Goal: Task Accomplishment & Management: Use online tool/utility

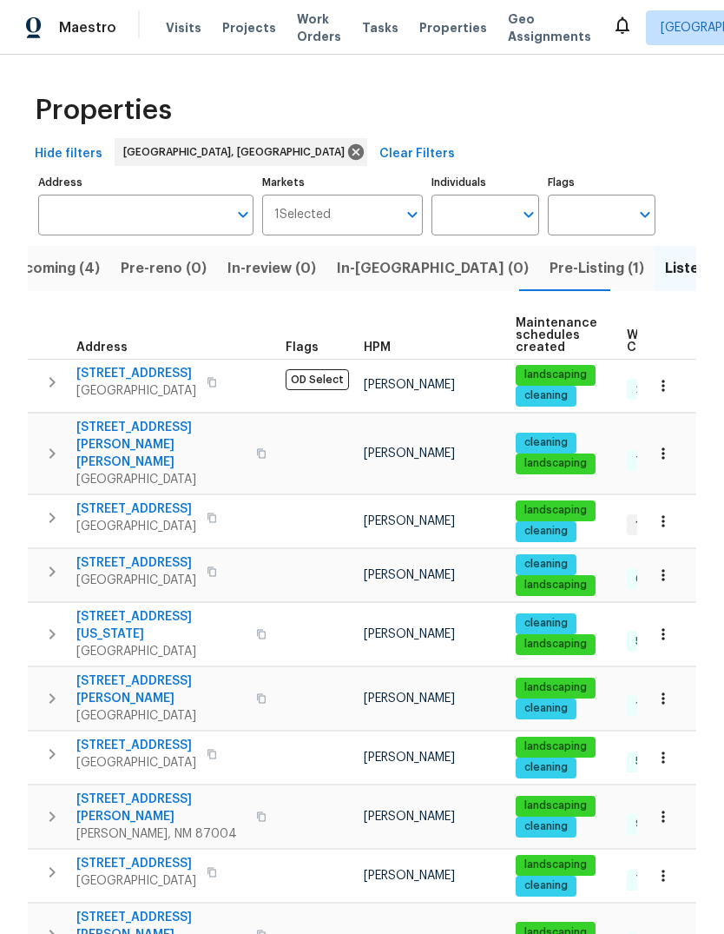
click at [172, 21] on span "Visits" at bounding box center [184, 27] width 36 height 17
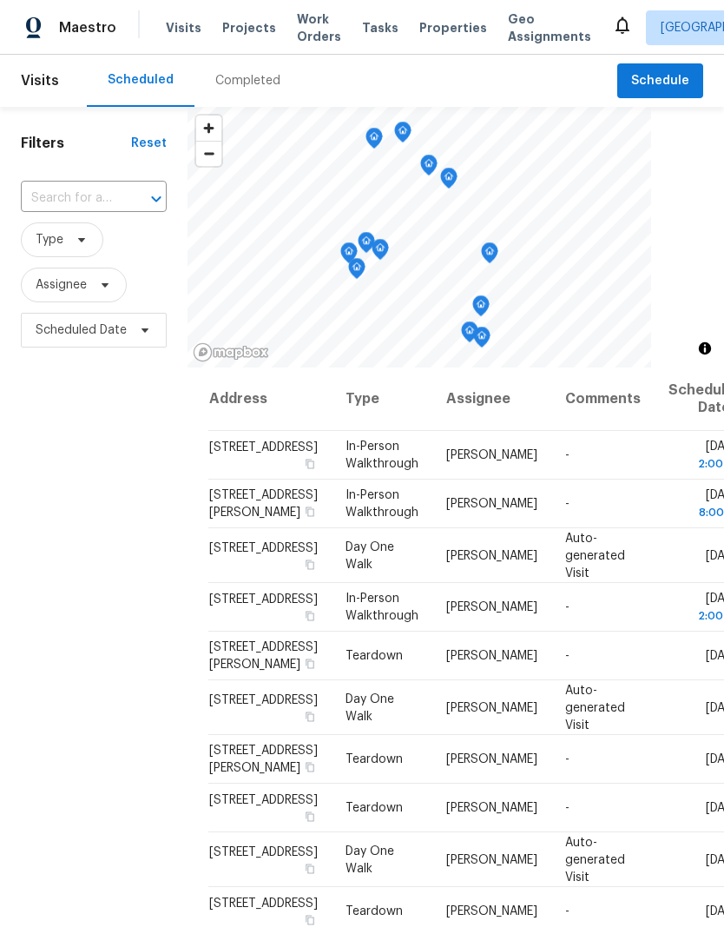
click at [297, 30] on span "Work Orders" at bounding box center [319, 27] width 44 height 35
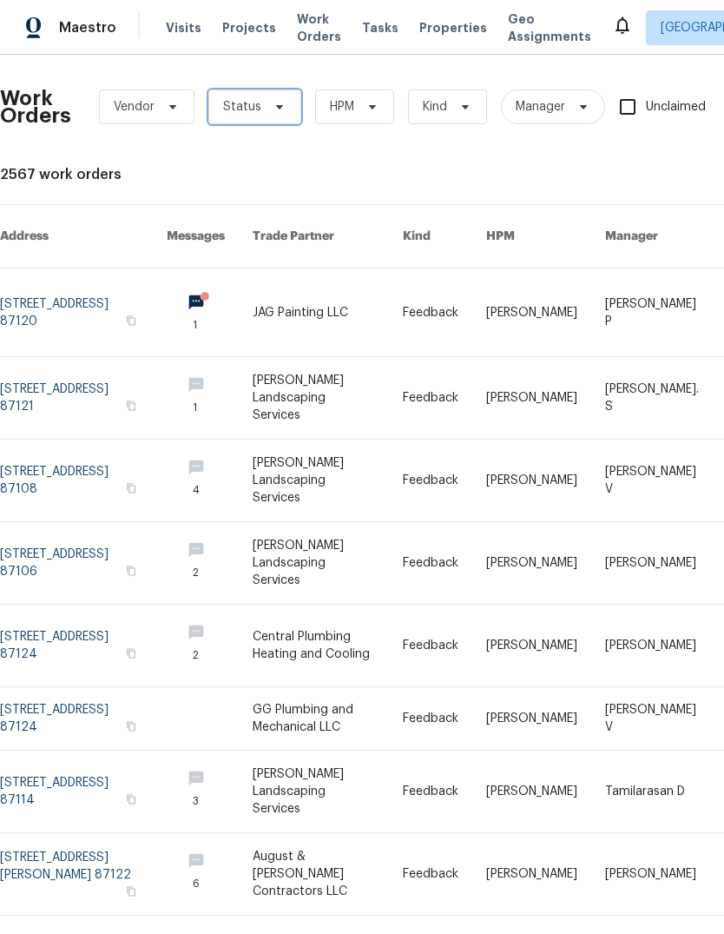
click at [287, 103] on span "Status" at bounding box center [254, 106] width 93 height 35
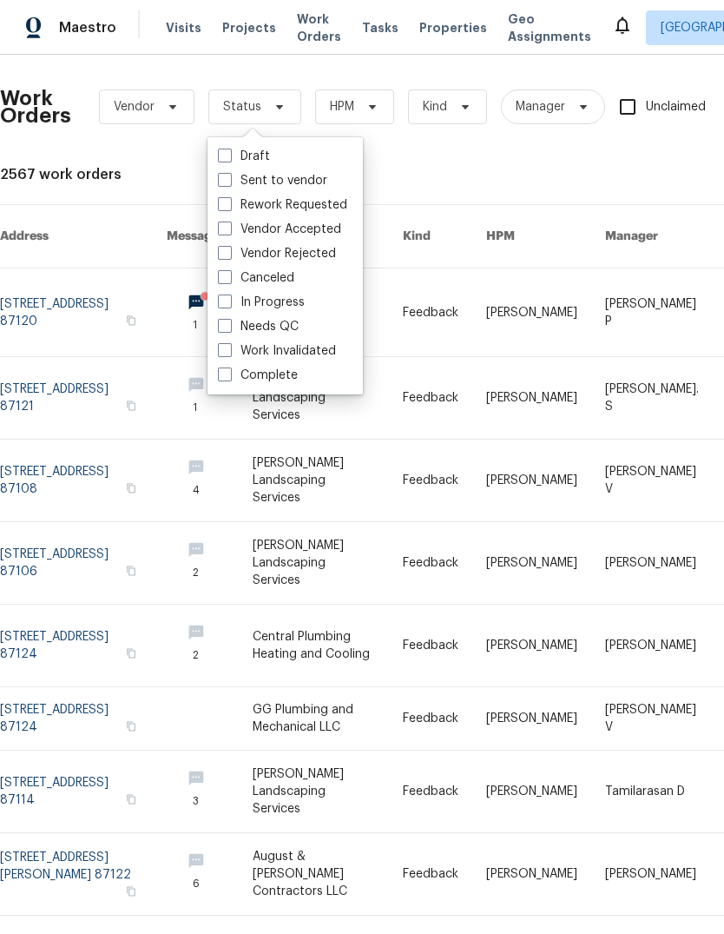
click at [282, 321] on label "Needs QC" at bounding box center [258, 326] width 81 height 17
click at [229, 321] on input "Needs QC" at bounding box center [223, 323] width 11 height 11
checkbox input "true"
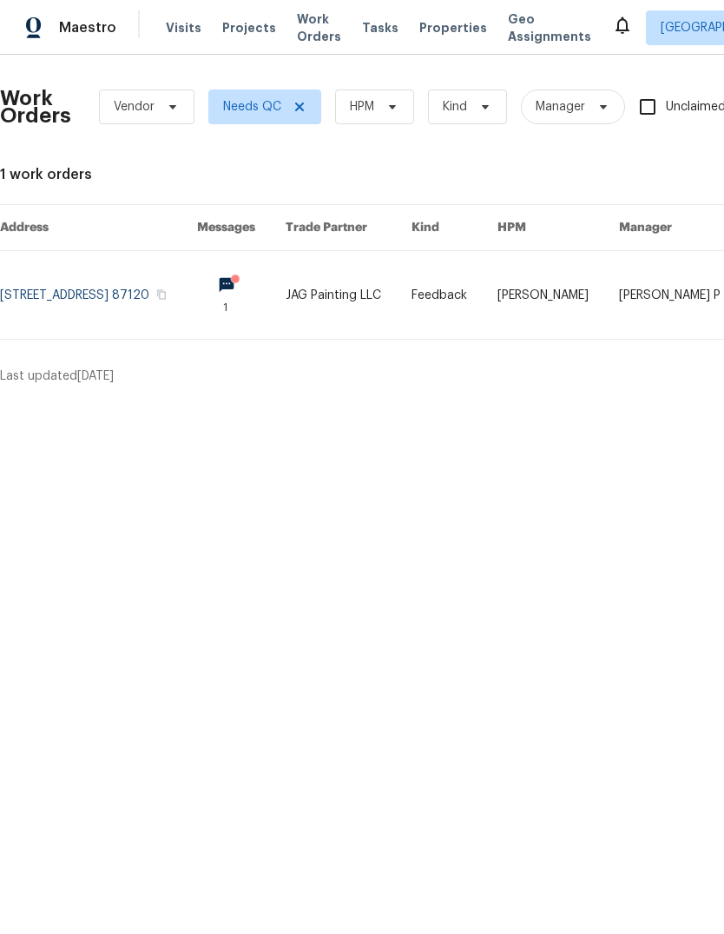
click at [413, 306] on link at bounding box center [349, 295] width 127 height 88
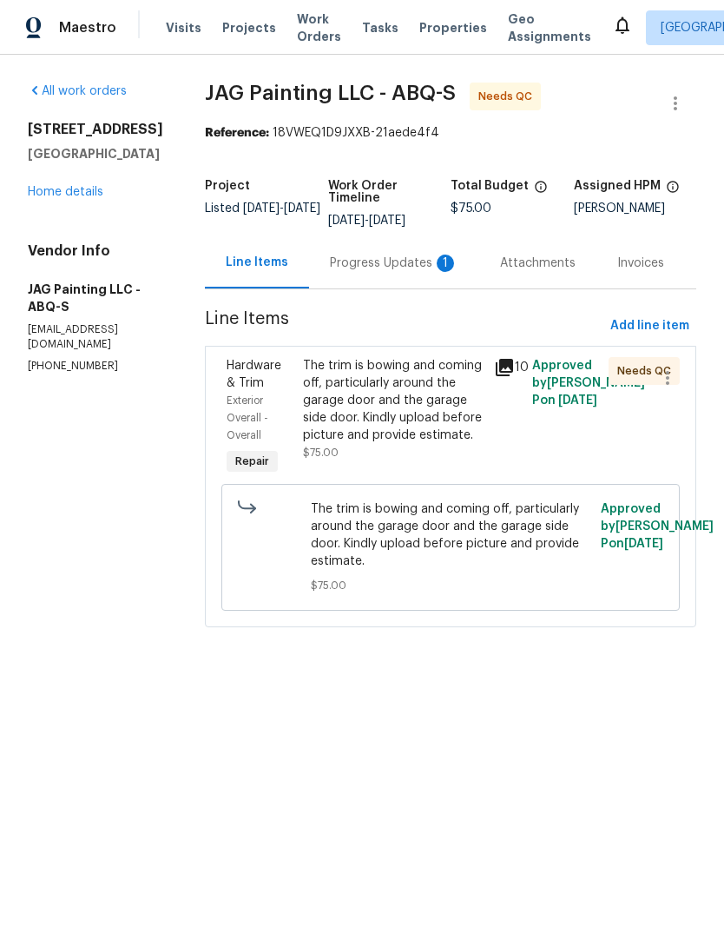
click at [386, 393] on div "The trim is bowing and coming off, particularly around the garage door and the …" at bounding box center [393, 400] width 181 height 87
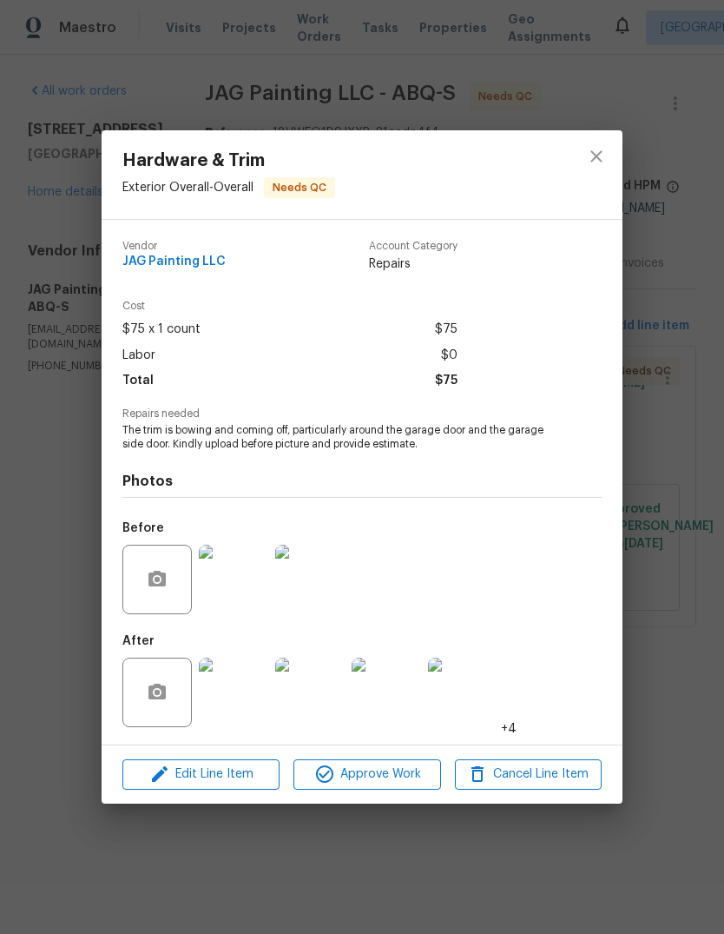
click at [229, 698] on img at bounding box center [233, 692] width 69 height 69
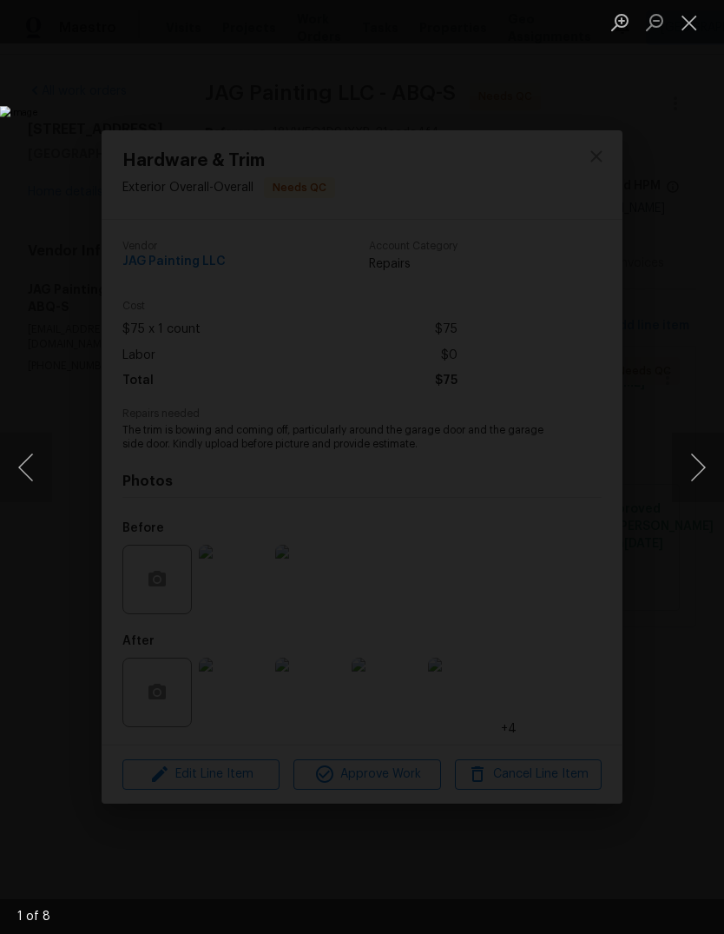
click at [697, 465] on button "Next image" at bounding box center [698, 467] width 52 height 69
click at [695, 466] on button "Next image" at bounding box center [698, 467] width 52 height 69
click at [693, 466] on button "Next image" at bounding box center [698, 467] width 52 height 69
click at [704, 471] on button "Next image" at bounding box center [698, 467] width 52 height 69
click at [697, 464] on button "Next image" at bounding box center [698, 467] width 52 height 69
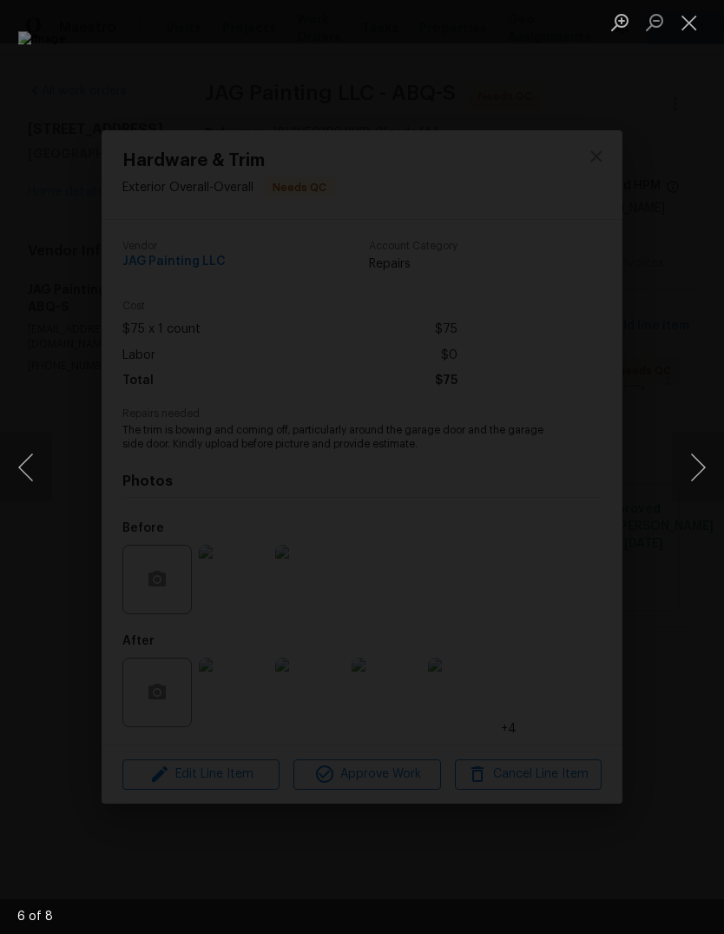
click at [704, 466] on button "Next image" at bounding box center [698, 467] width 52 height 69
click at [697, 468] on button "Next image" at bounding box center [698, 467] width 52 height 69
click at [691, 464] on button "Next image" at bounding box center [698, 467] width 52 height 69
click at [688, 26] on button "Close lightbox" at bounding box center [689, 22] width 35 height 30
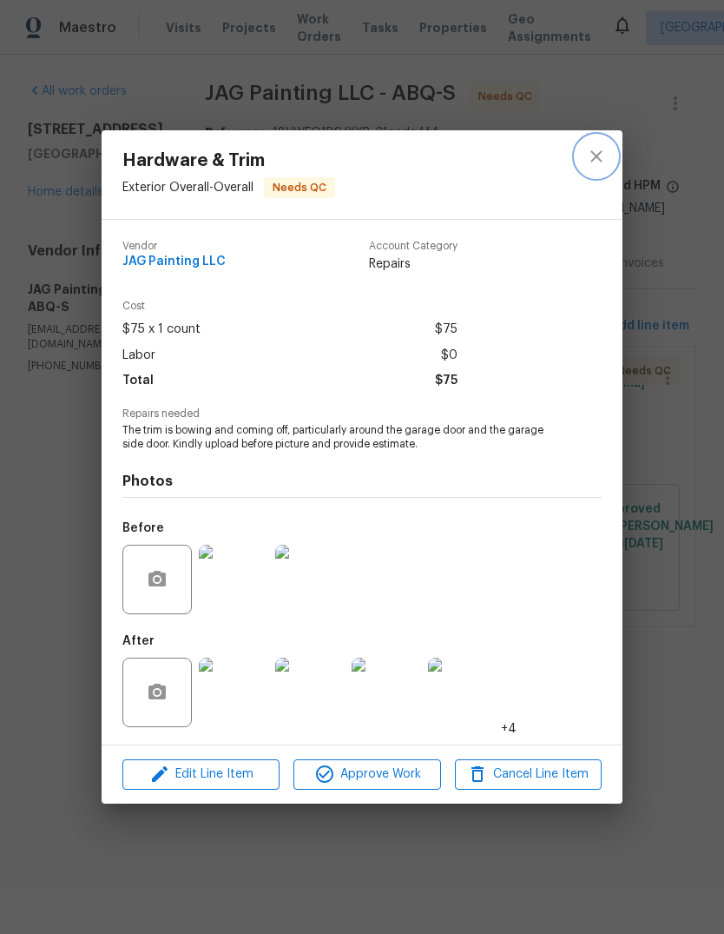
click at [595, 151] on icon "close" at bounding box center [596, 156] width 21 height 21
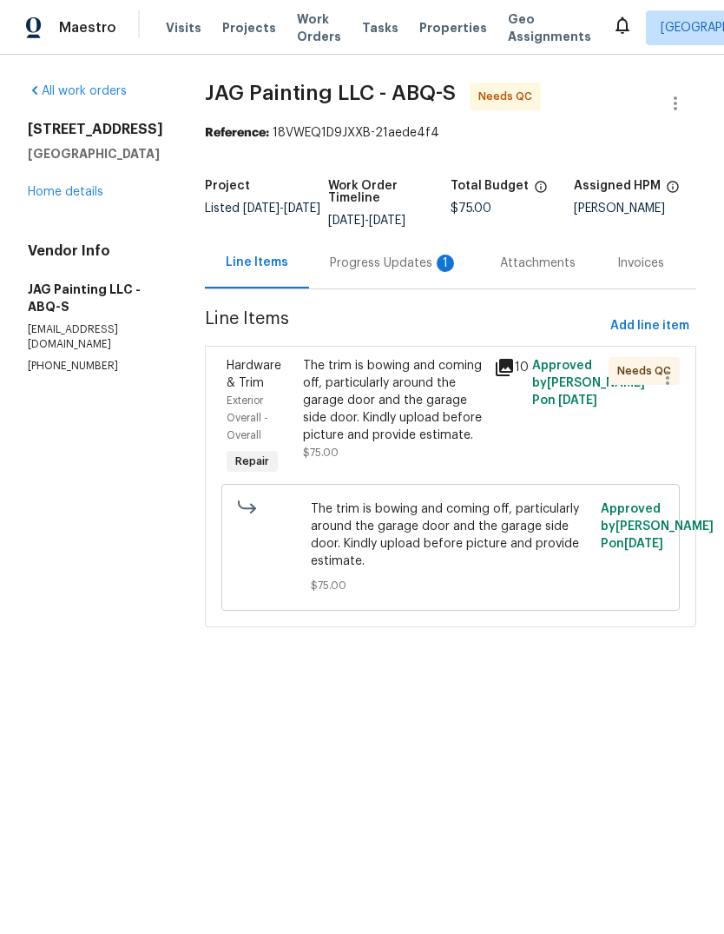
click at [383, 263] on div "Progress Updates 1" at bounding box center [394, 263] width 129 height 17
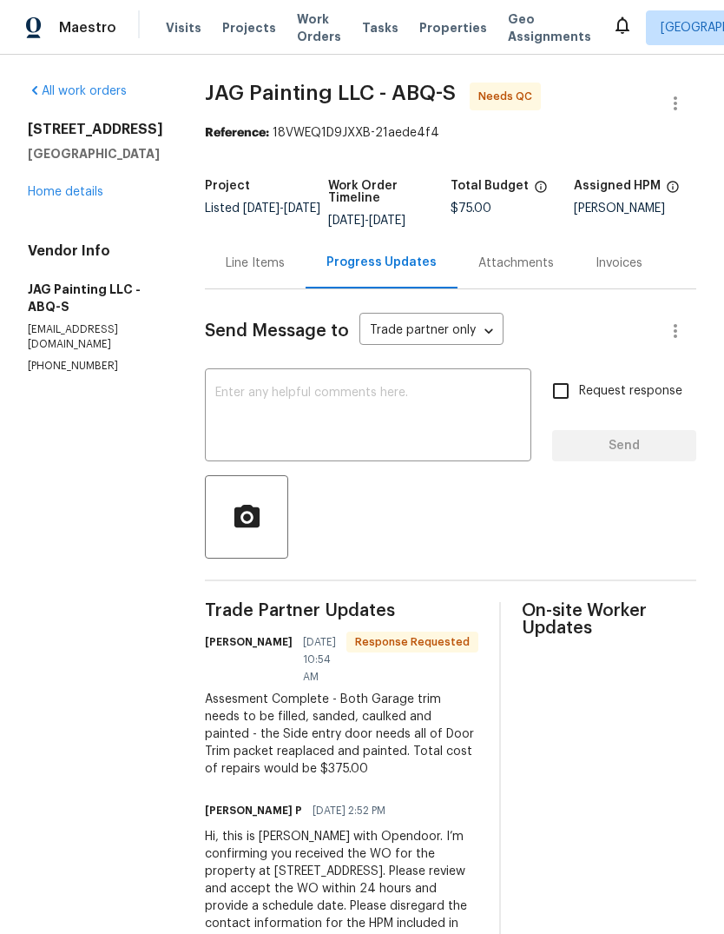
click at [422, 26] on span "Properties" at bounding box center [454, 27] width 68 height 17
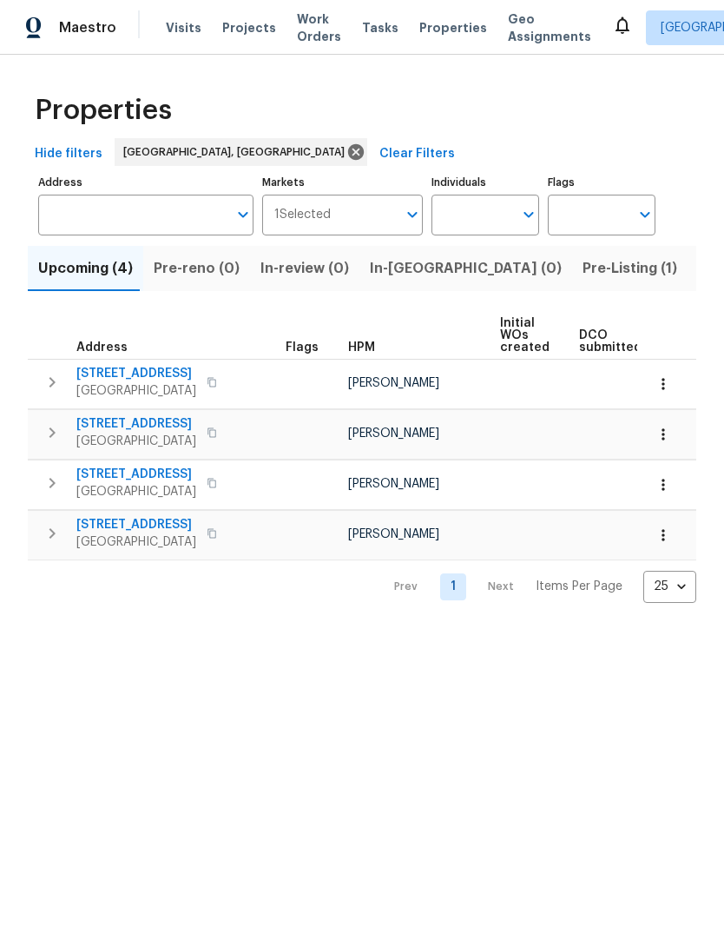
click at [612, 29] on icon at bounding box center [622, 25] width 21 height 21
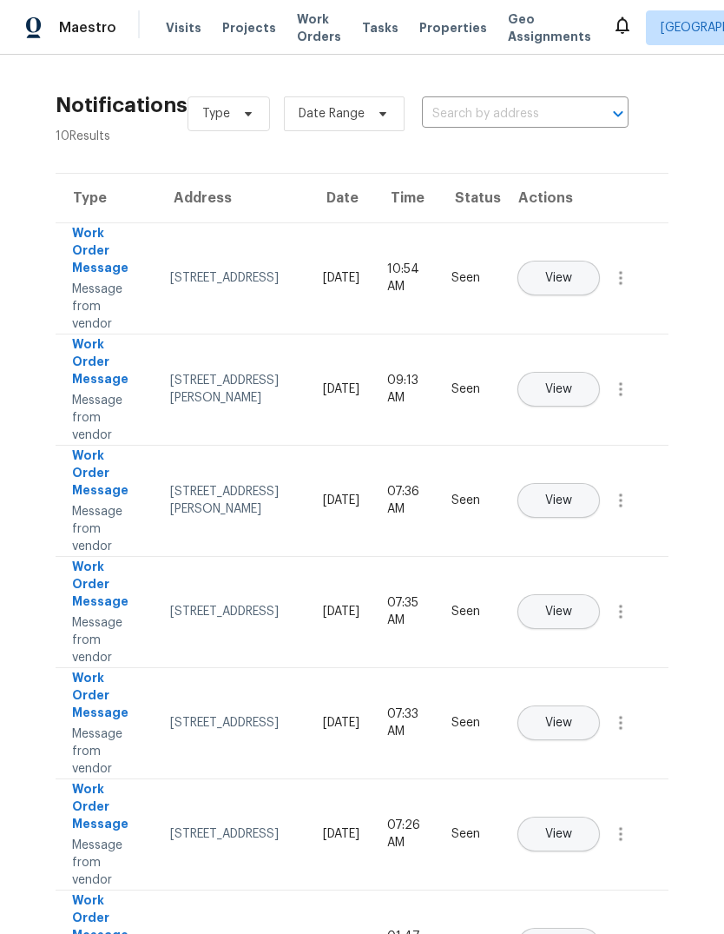
click at [436, 23] on span "Properties" at bounding box center [454, 27] width 68 height 17
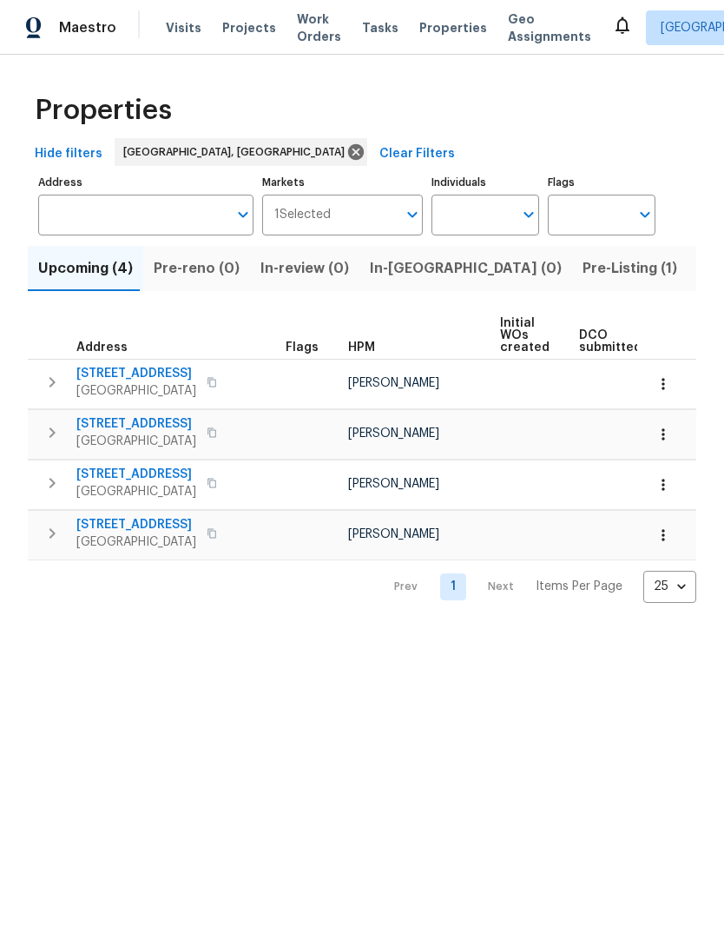
click at [698, 268] on span "Listed (28)" at bounding box center [735, 268] width 75 height 24
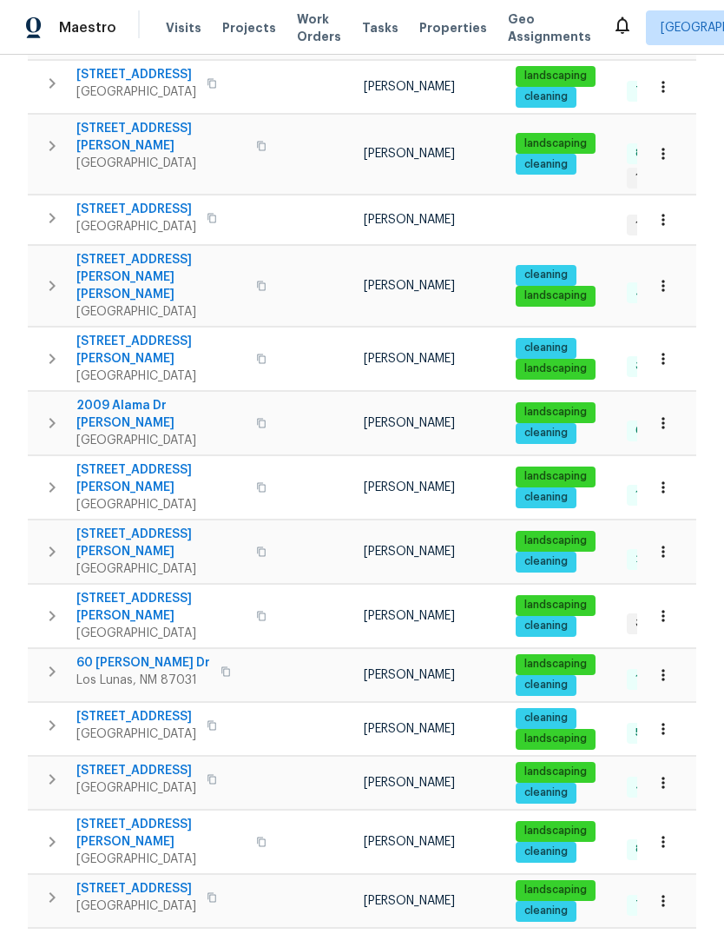
scroll to position [788, 0]
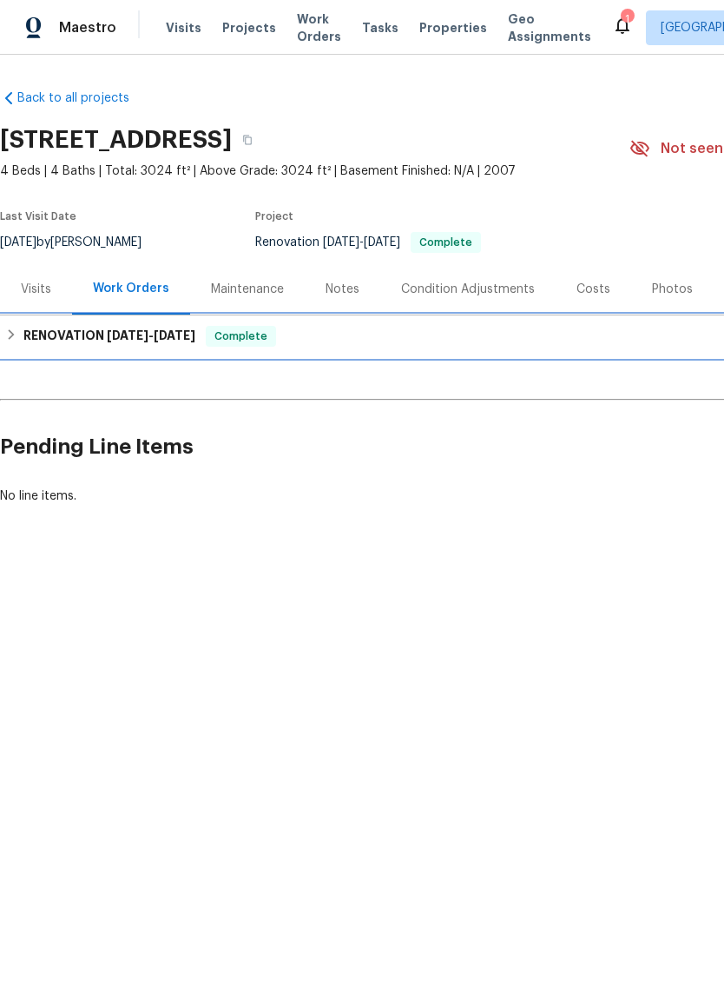
click at [69, 334] on h6 "RENOVATION [DATE] - [DATE]" at bounding box center [109, 336] width 172 height 21
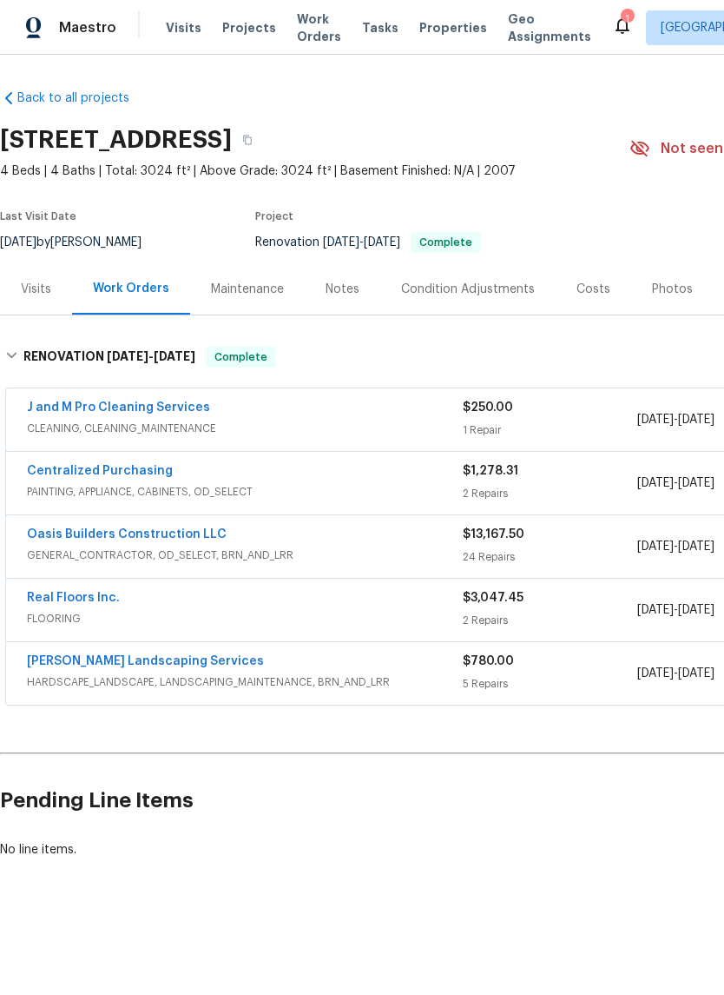
click at [97, 533] on link "Oasis Builders Construction LLC" at bounding box center [127, 534] width 200 height 12
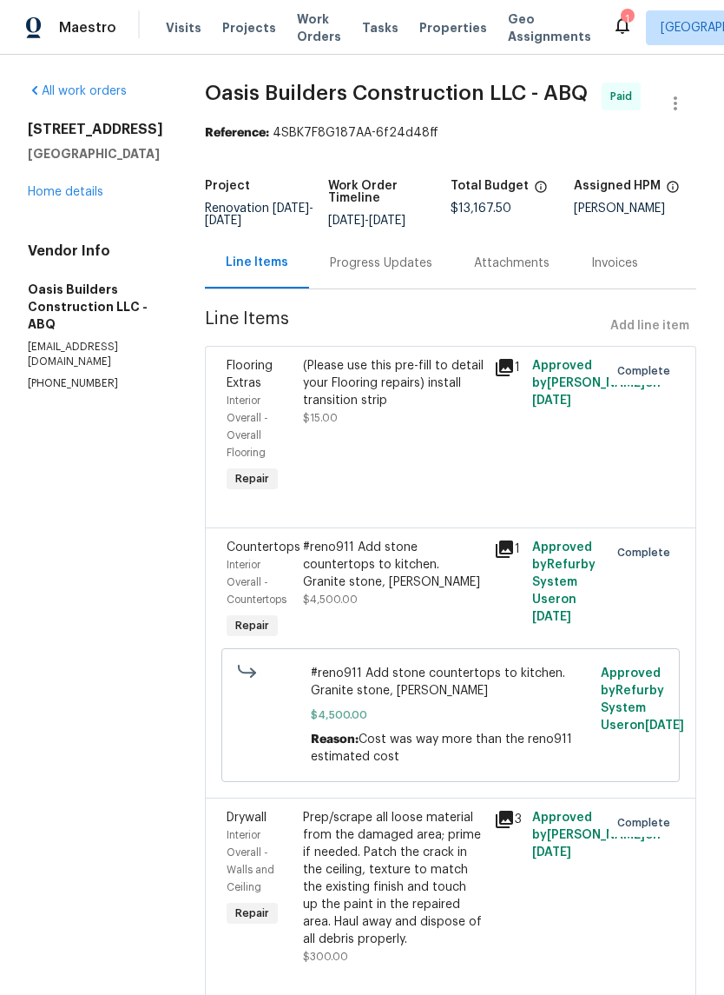
click at [374, 271] on div "Progress Updates" at bounding box center [381, 263] width 102 height 17
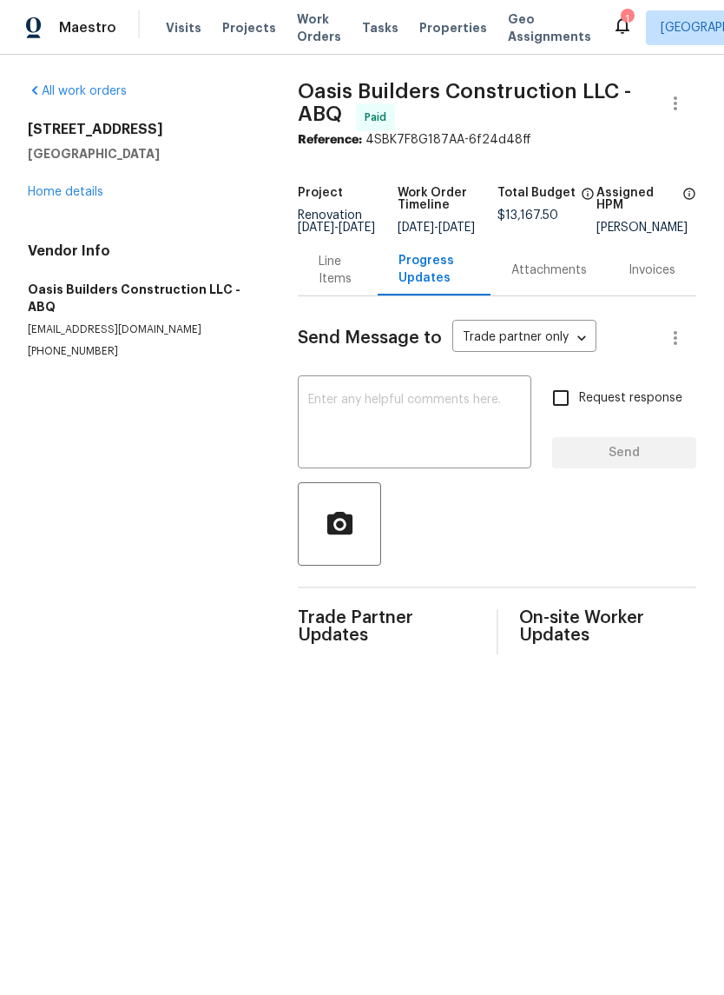
click at [57, 190] on link "Home details" at bounding box center [66, 192] width 76 height 12
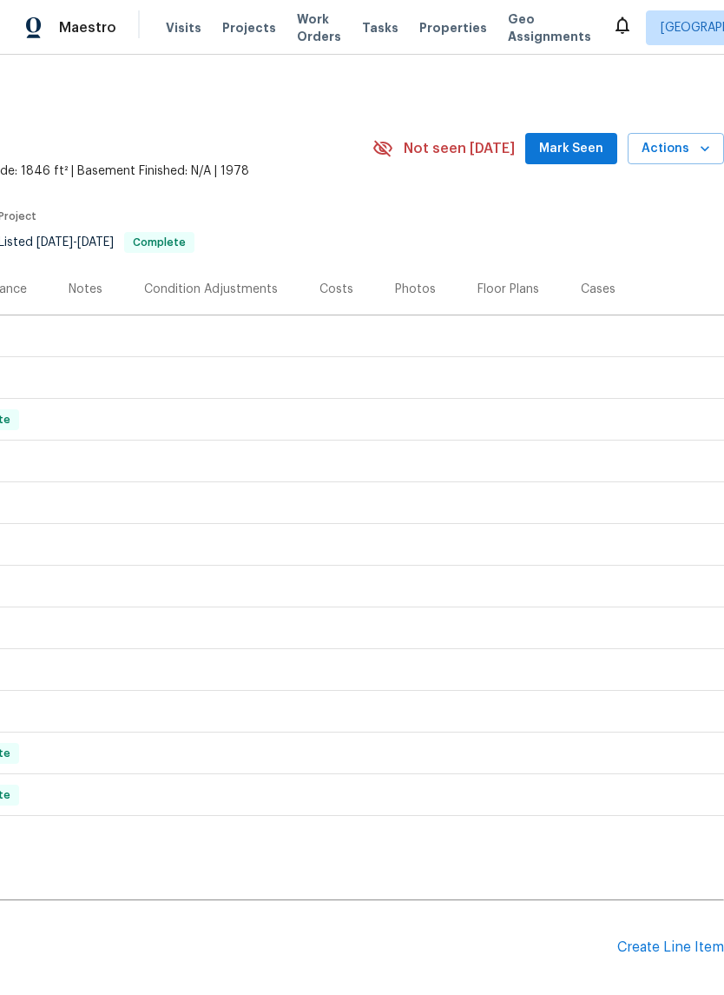
scroll to position [0, 257]
click at [585, 144] on span "Mark Seen" at bounding box center [571, 149] width 64 height 22
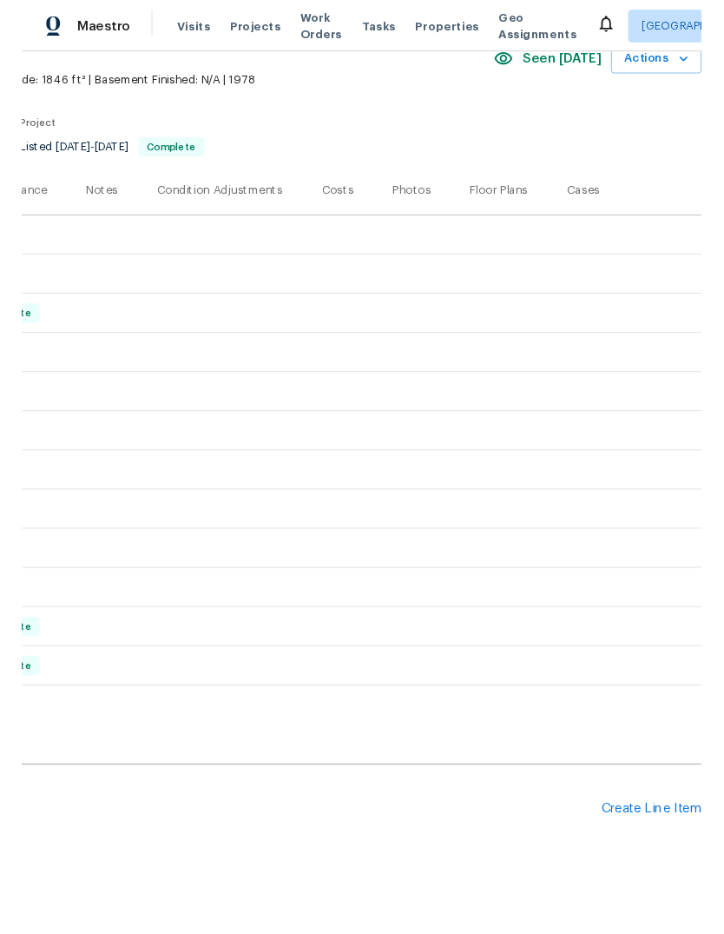
scroll to position [85, 257]
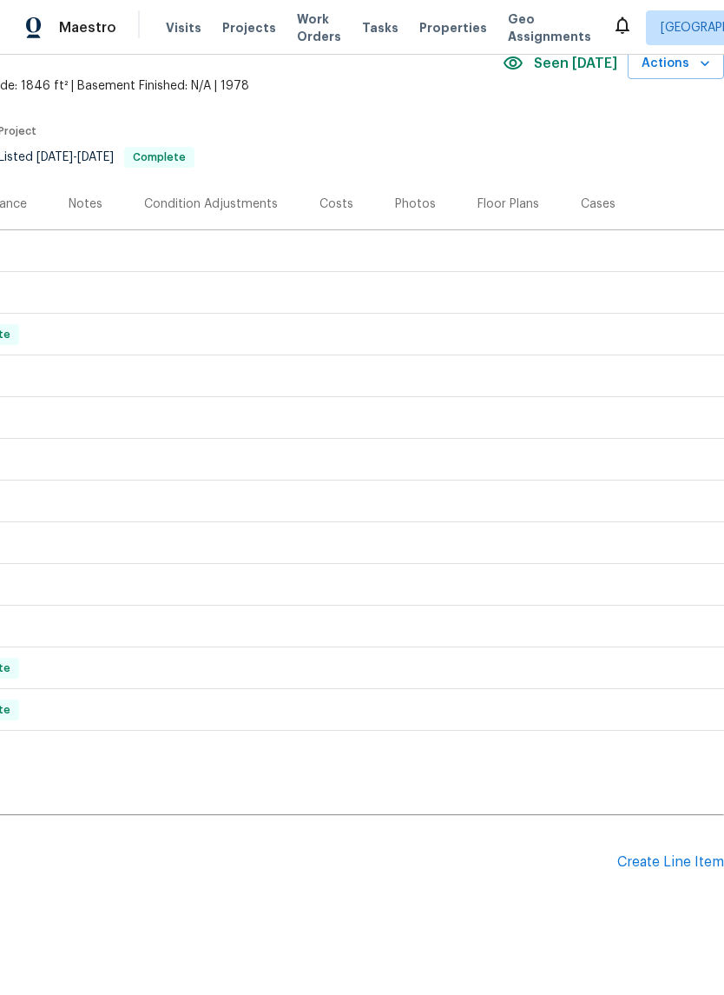
click at [645, 856] on div "Create Line Item" at bounding box center [671, 862] width 107 height 17
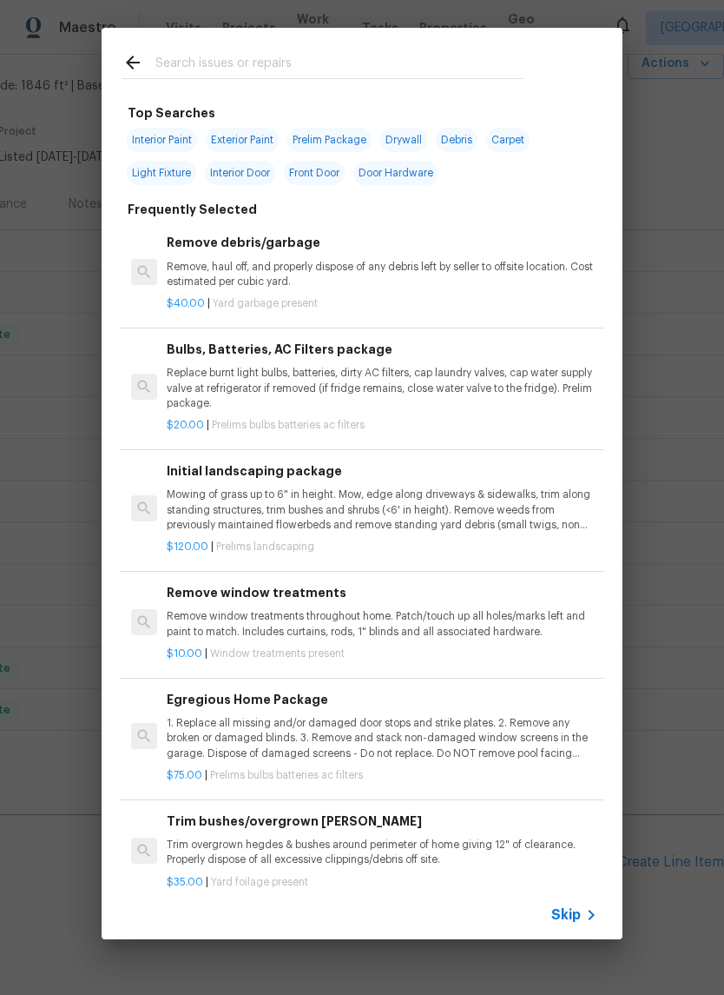
click at [166, 52] on input "text" at bounding box center [339, 65] width 368 height 26
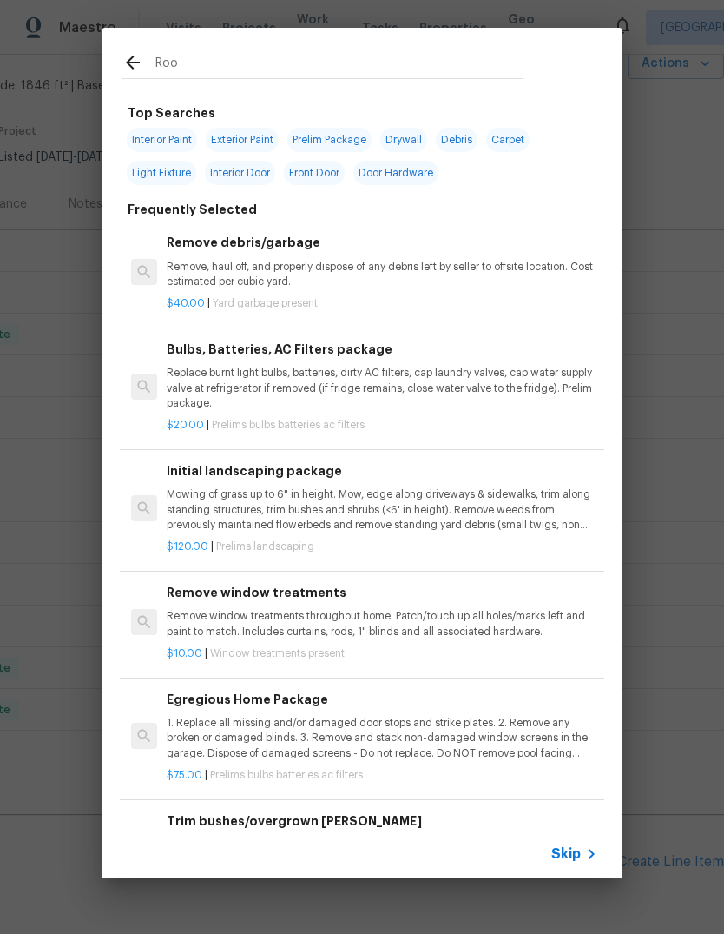
type input "Roof"
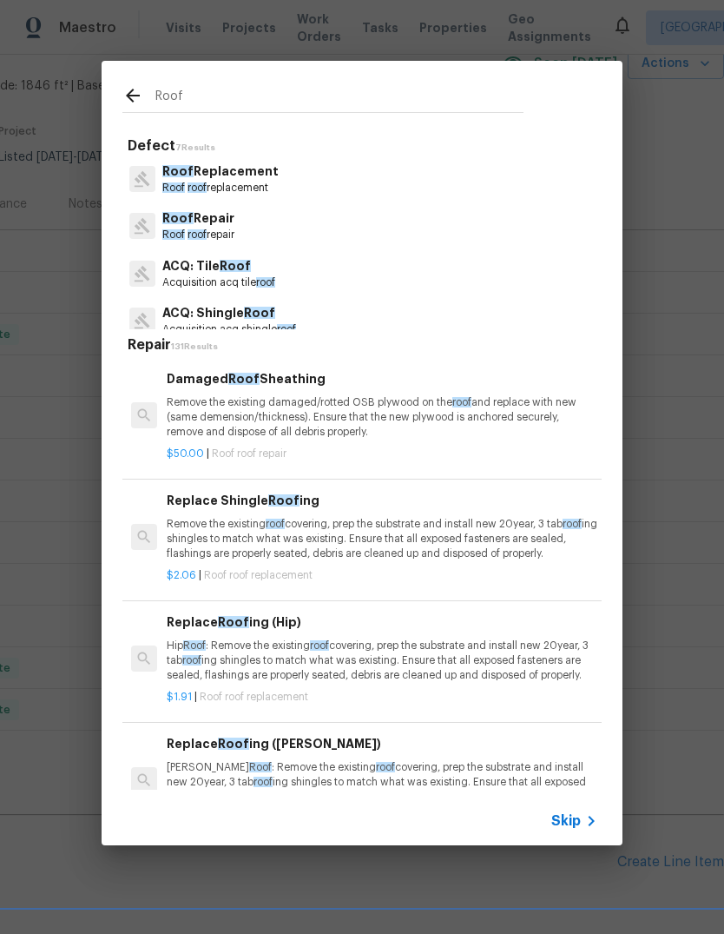
click at [207, 181] on p "Roof roof replacement" at bounding box center [220, 188] width 116 height 15
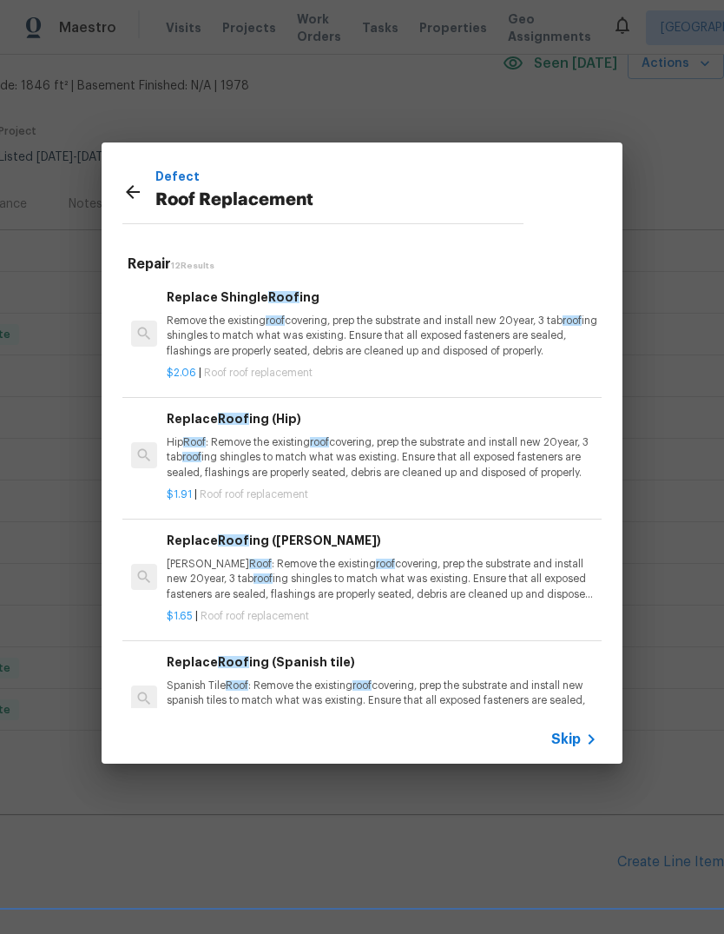
click at [562, 744] on span "Skip" at bounding box center [567, 739] width 30 height 17
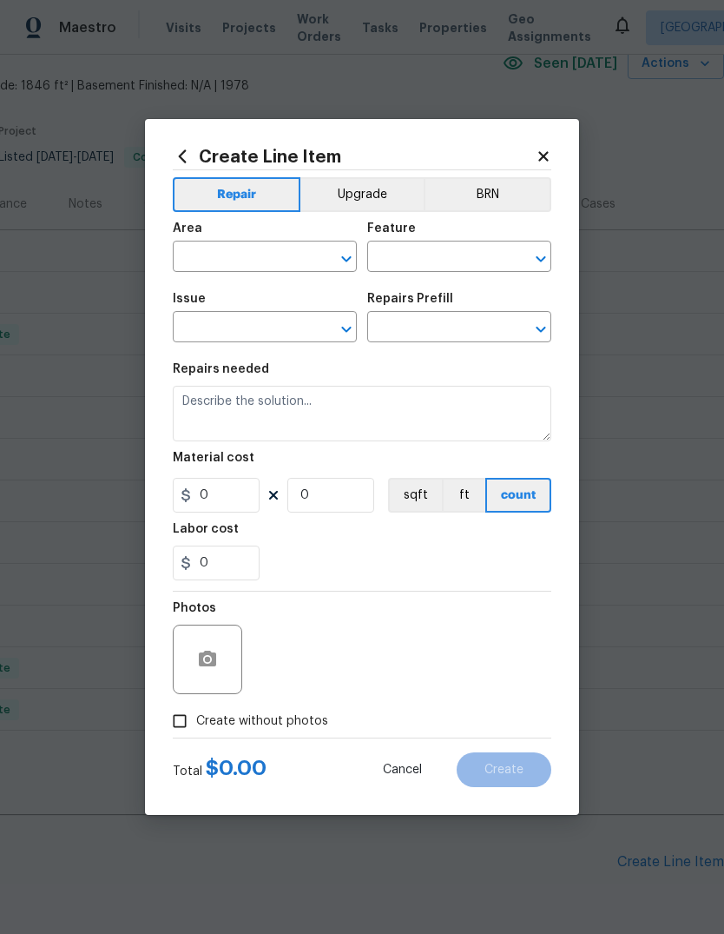
click at [199, 262] on input "text" at bounding box center [241, 258] width 136 height 27
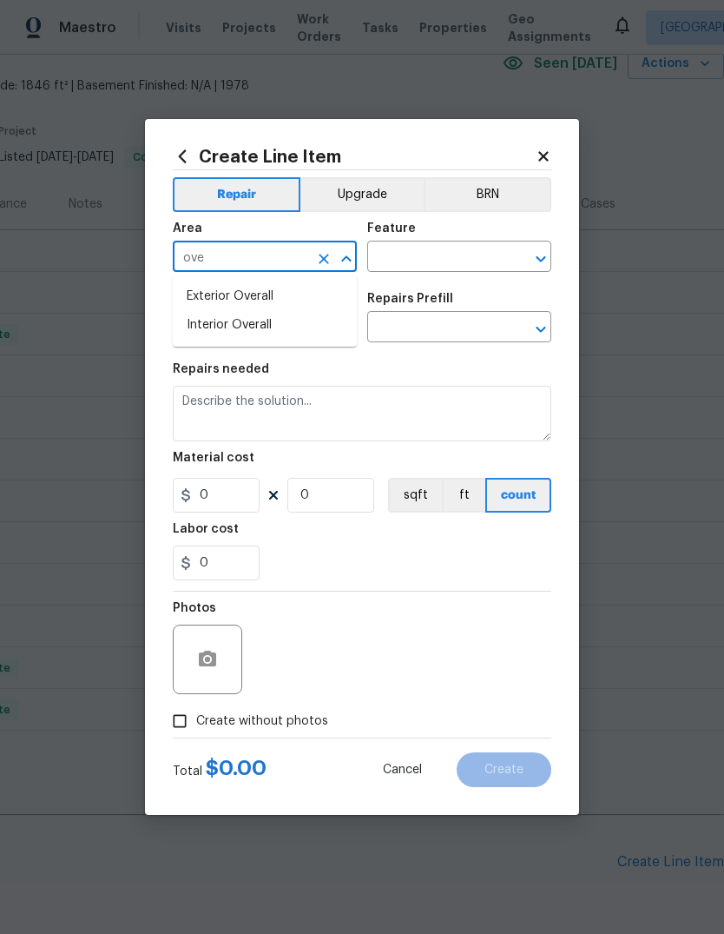
click at [210, 291] on li "Exterior Overall" at bounding box center [265, 296] width 184 height 29
type input "Exterior Overall"
click at [425, 254] on input "text" at bounding box center [435, 258] width 136 height 27
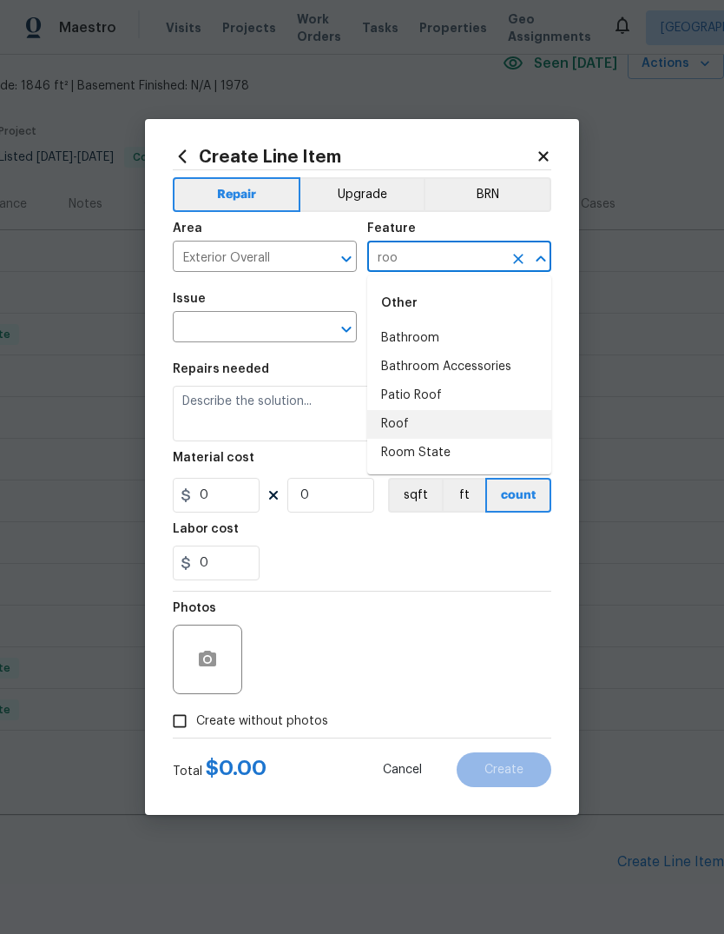
click at [402, 426] on li "Roof" at bounding box center [459, 424] width 184 height 29
type input "Roof"
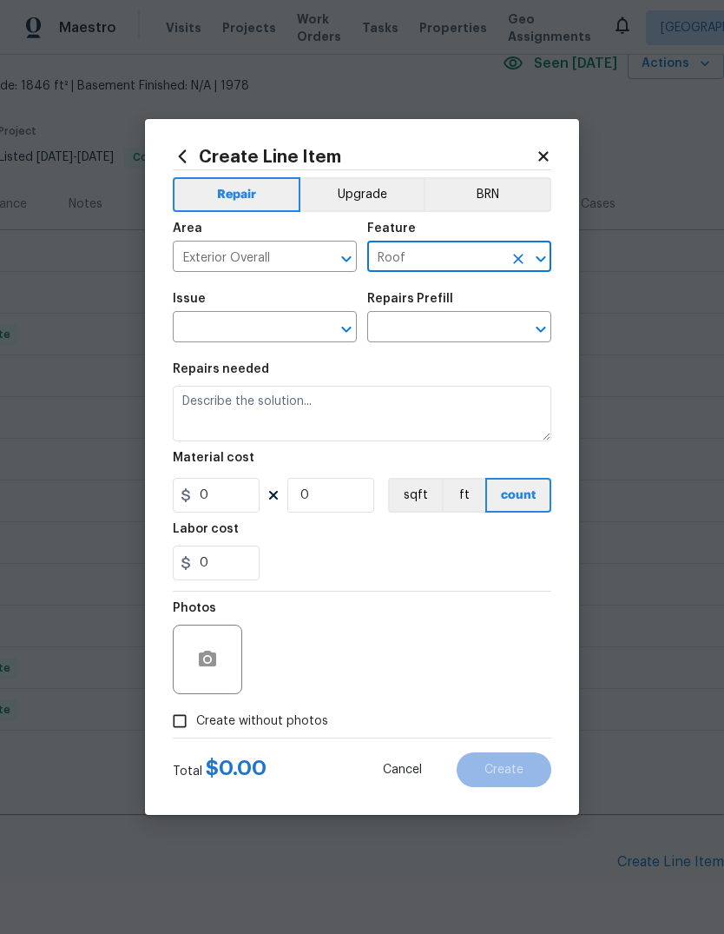
click at [339, 334] on icon "Open" at bounding box center [346, 329] width 21 height 21
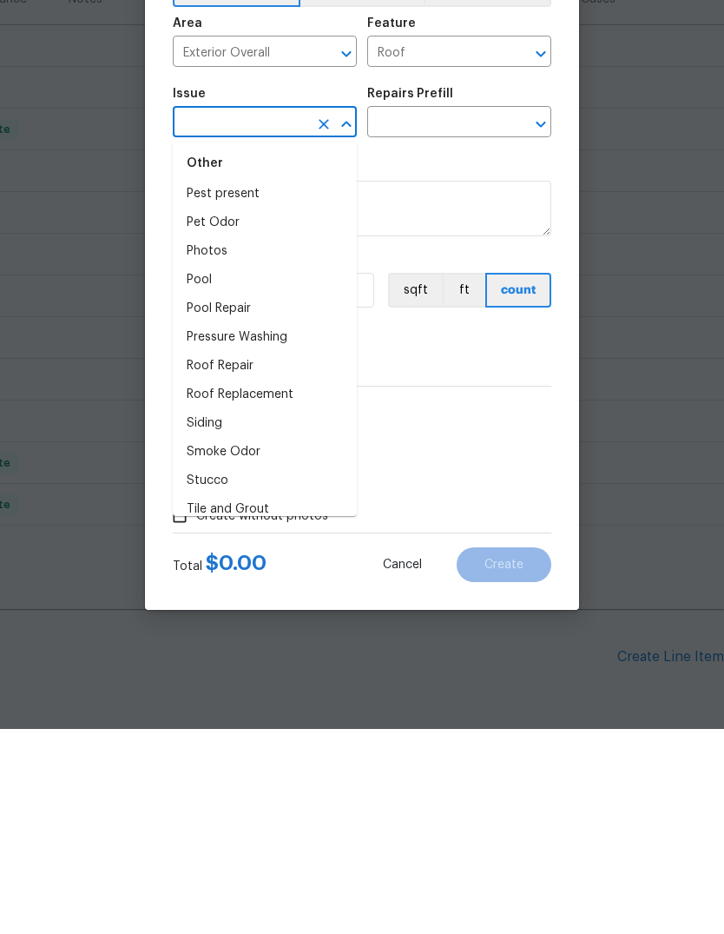
scroll to position [2820, 0]
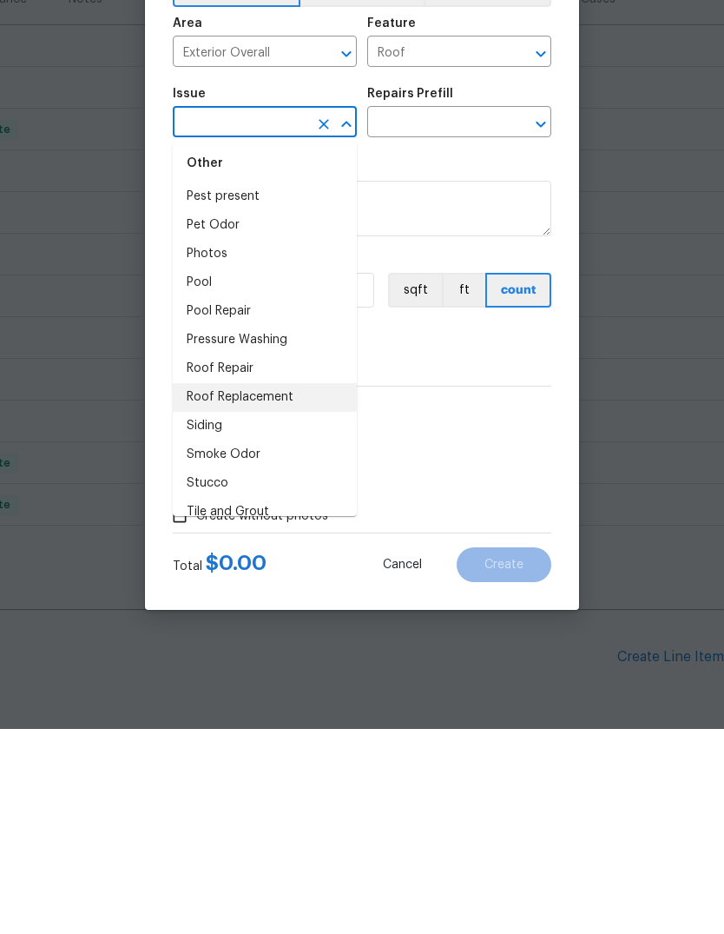
click at [261, 588] on li "Roof Replacement" at bounding box center [265, 602] width 184 height 29
type input "Roof Replacement"
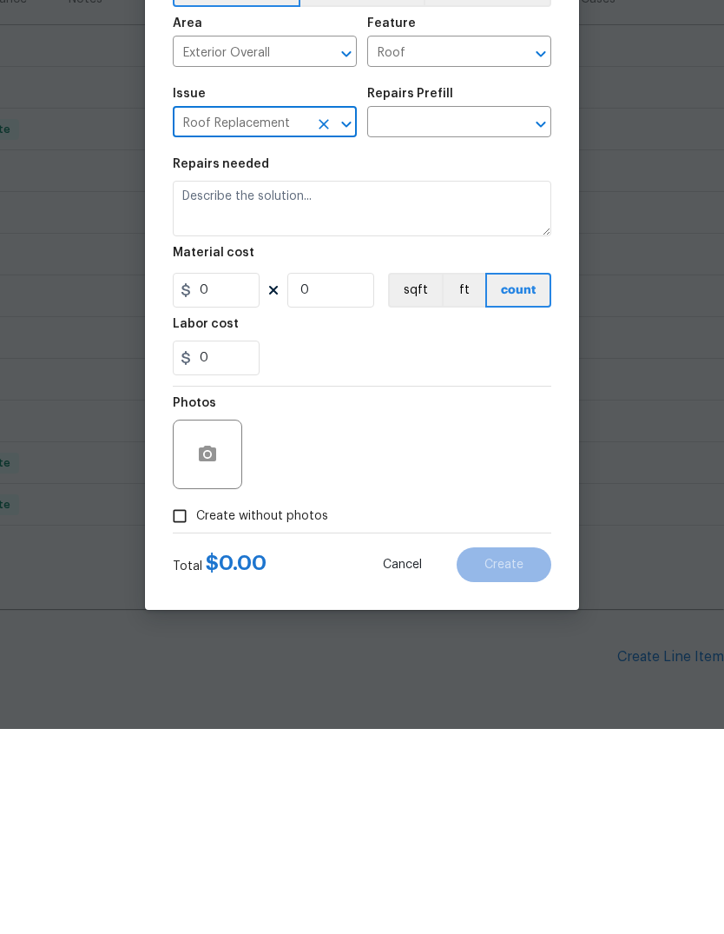
click at [538, 319] on icon "Open" at bounding box center [541, 329] width 21 height 21
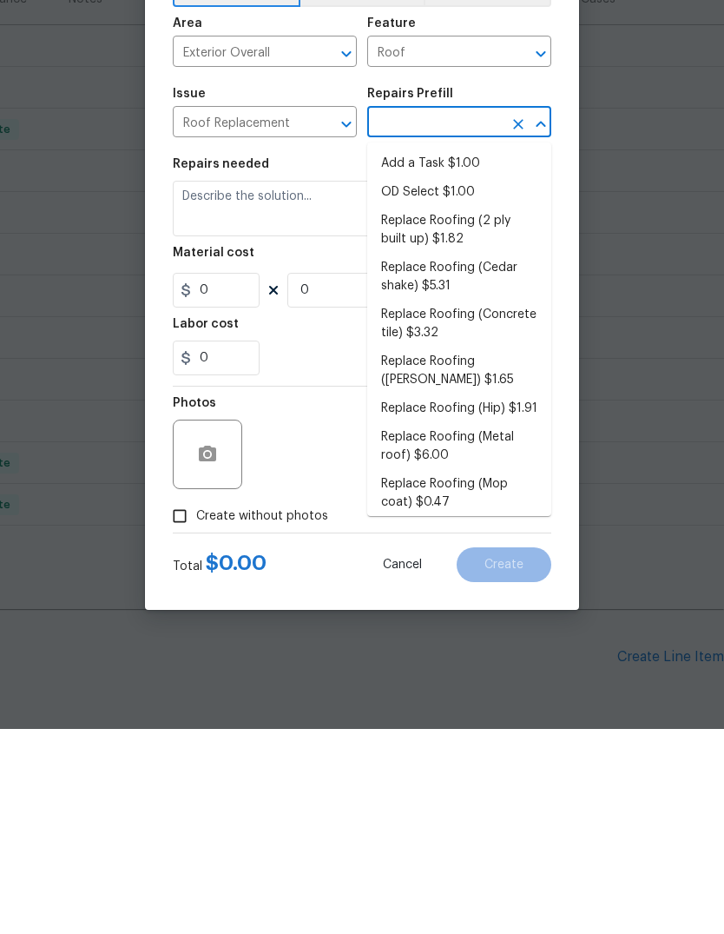
scroll to position [0, 0]
click at [442, 354] on li "Add a Task $1.00" at bounding box center [459, 368] width 184 height 29
type input "Add a Task $1.00"
type input "[PERSON_NAME] and Trim"
type textarea "HPM to detail"
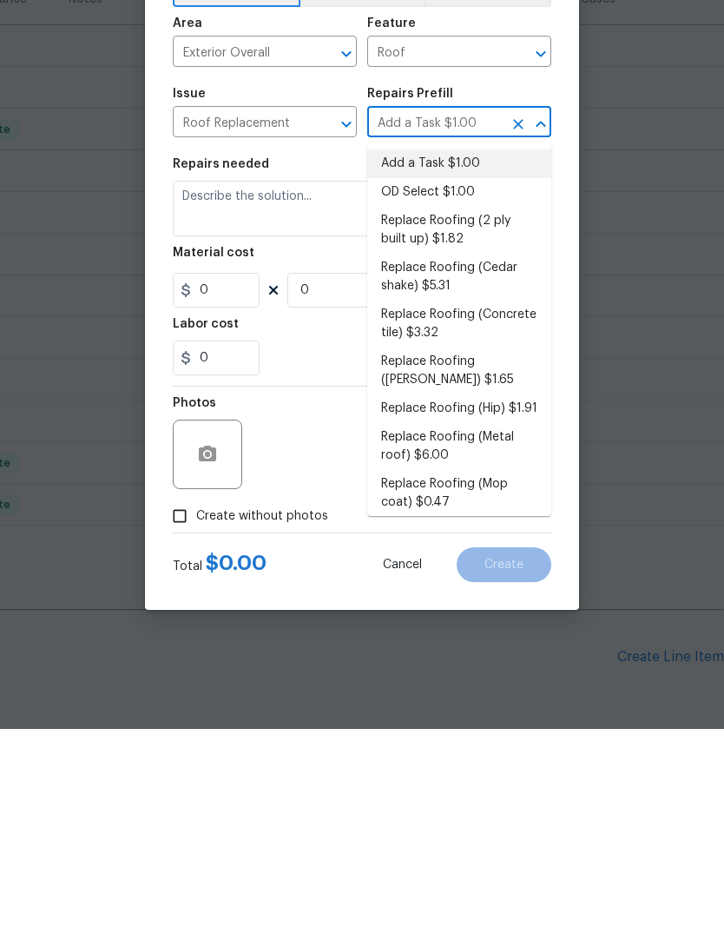
type input "1"
type input "Add a Task $1.00"
type input "1"
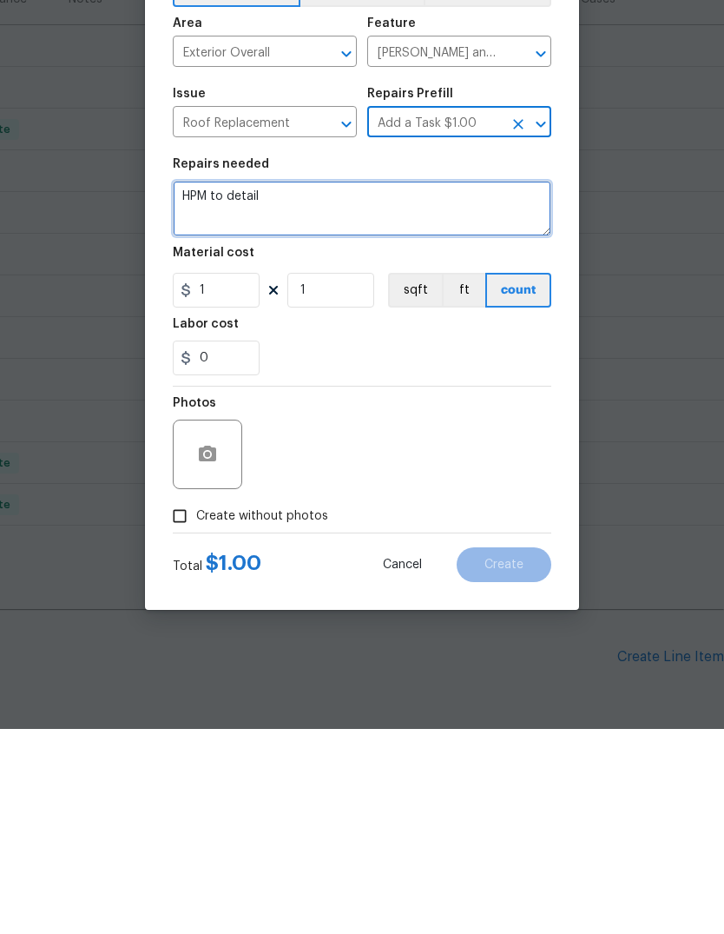
click at [293, 386] on textarea "HPM to detail" at bounding box center [362, 414] width 379 height 56
type textarea "H"
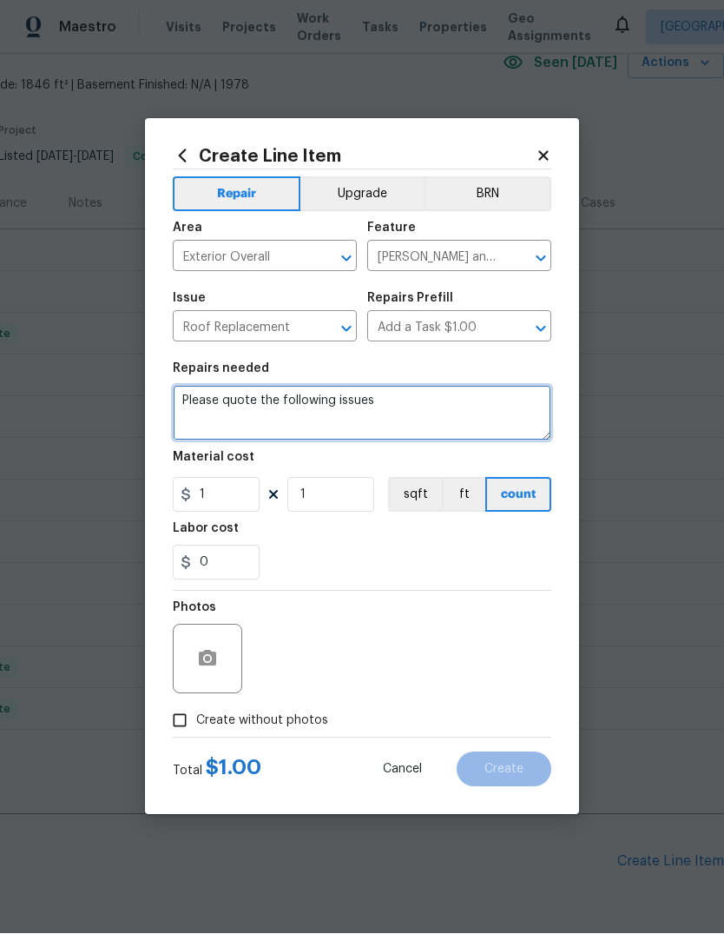
scroll to position [65, 0]
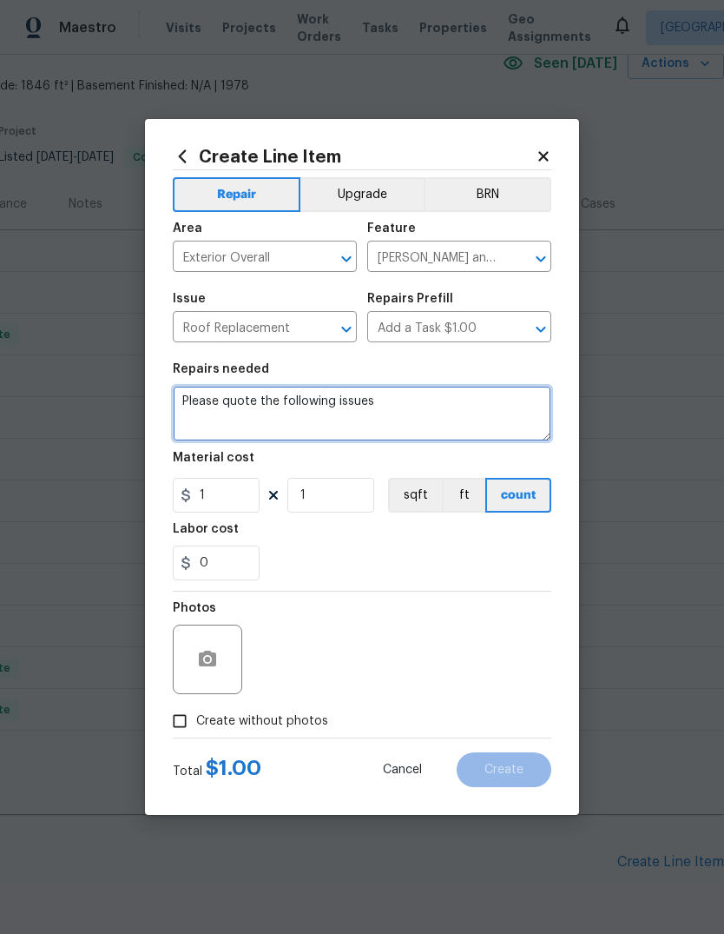
click at [215, 425] on textarea "Please quote the following issues" at bounding box center [362, 414] width 379 height 56
paste textarea "Loremi Dolo si a consec adipiscin el sedd eiu tempori utl et dol magna ali e ad…"
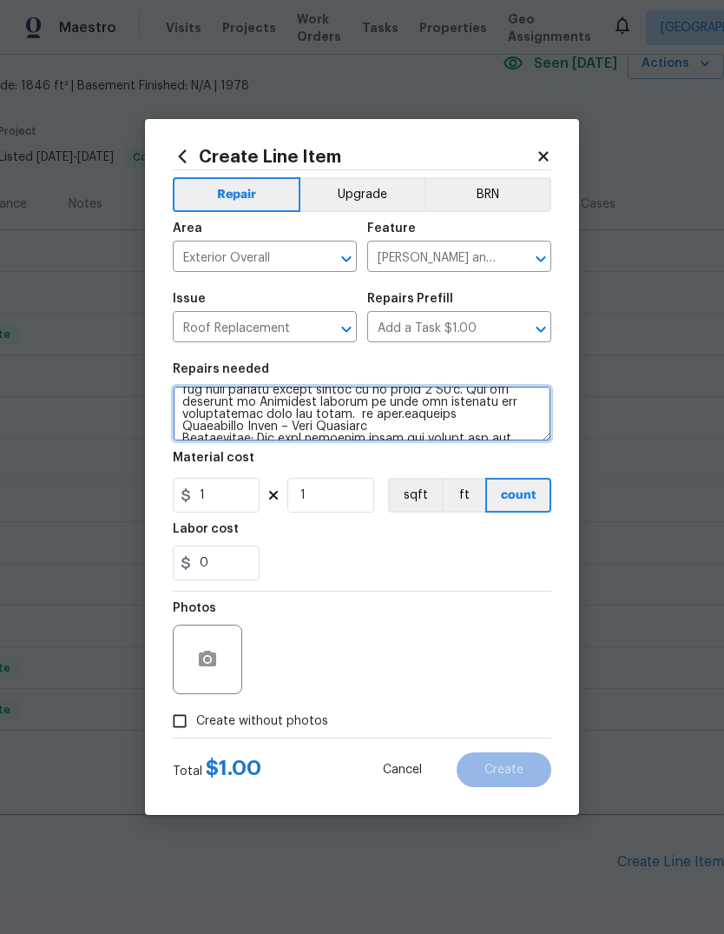
scroll to position [46, 0]
click at [462, 419] on textarea at bounding box center [362, 414] width 379 height 56
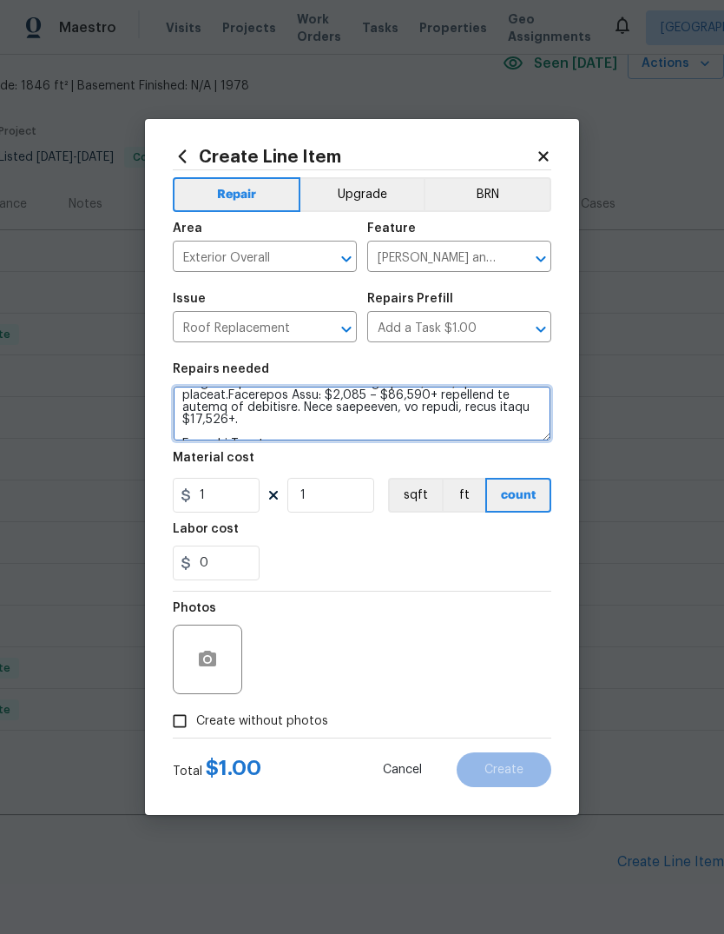
scroll to position [163, 0]
click at [261, 429] on textarea at bounding box center [362, 414] width 379 height 56
click at [266, 425] on textarea at bounding box center [362, 414] width 379 height 56
click at [437, 433] on textarea at bounding box center [362, 414] width 379 height 56
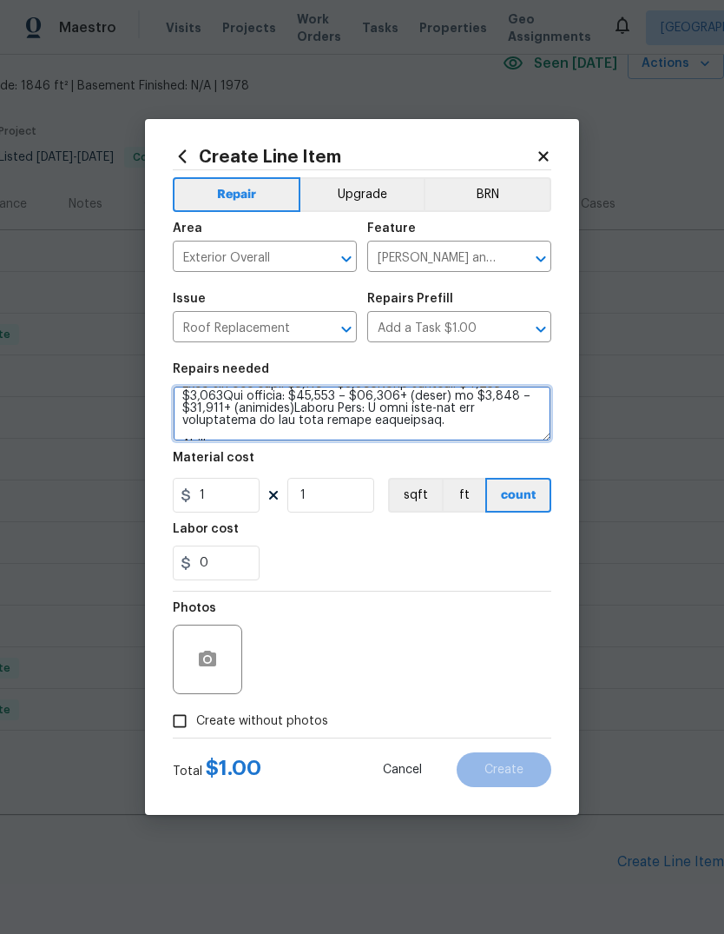
click at [430, 427] on textarea at bounding box center [362, 414] width 379 height 56
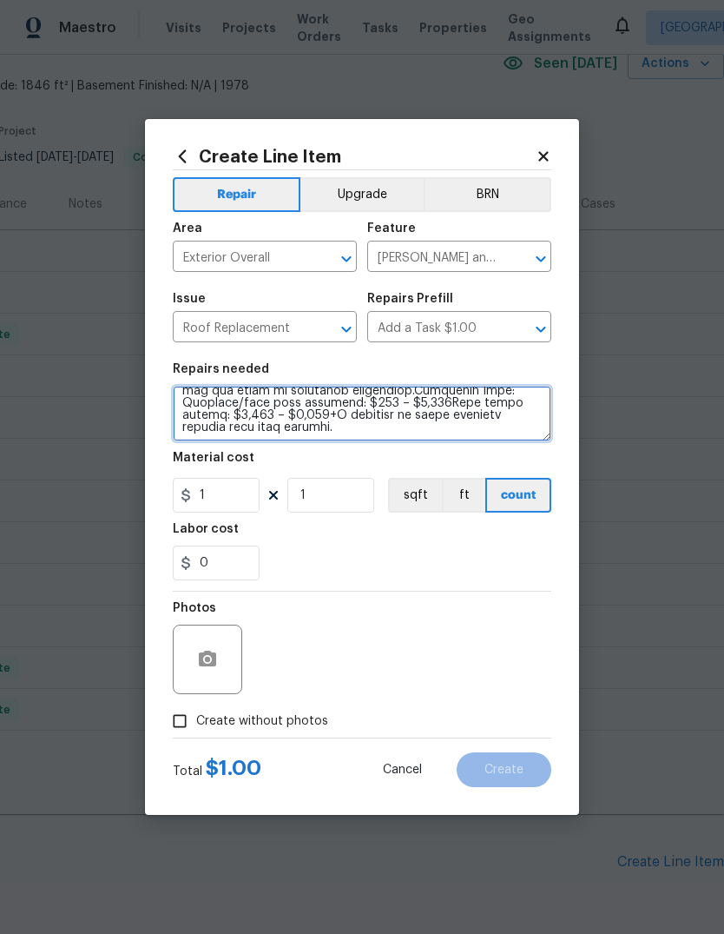
scroll to position [425, 0]
click at [255, 432] on textarea at bounding box center [362, 414] width 379 height 56
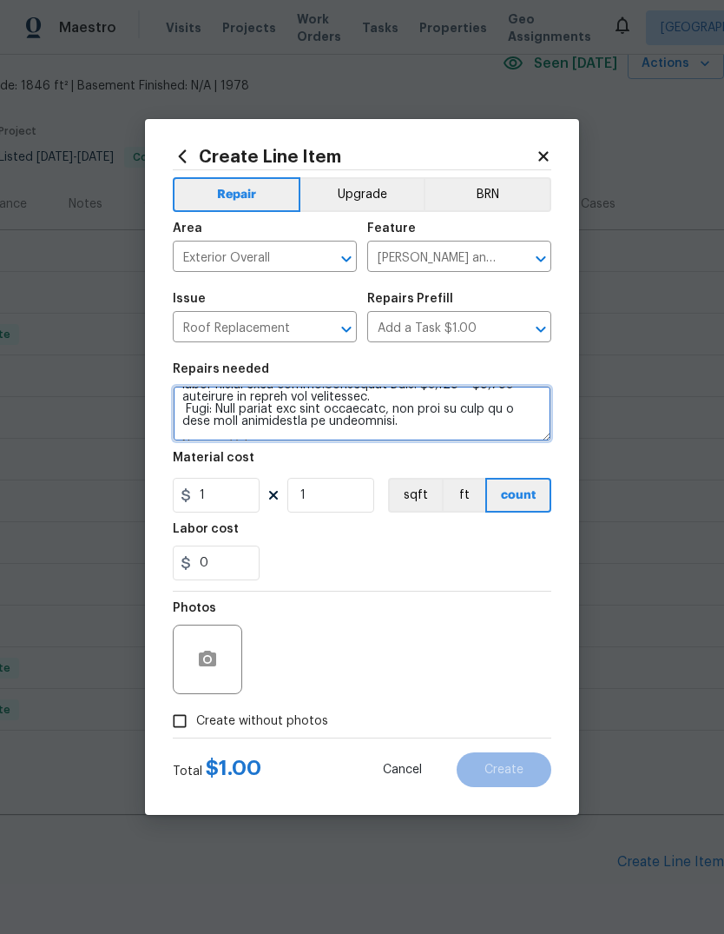
click at [387, 427] on textarea at bounding box center [362, 414] width 379 height 56
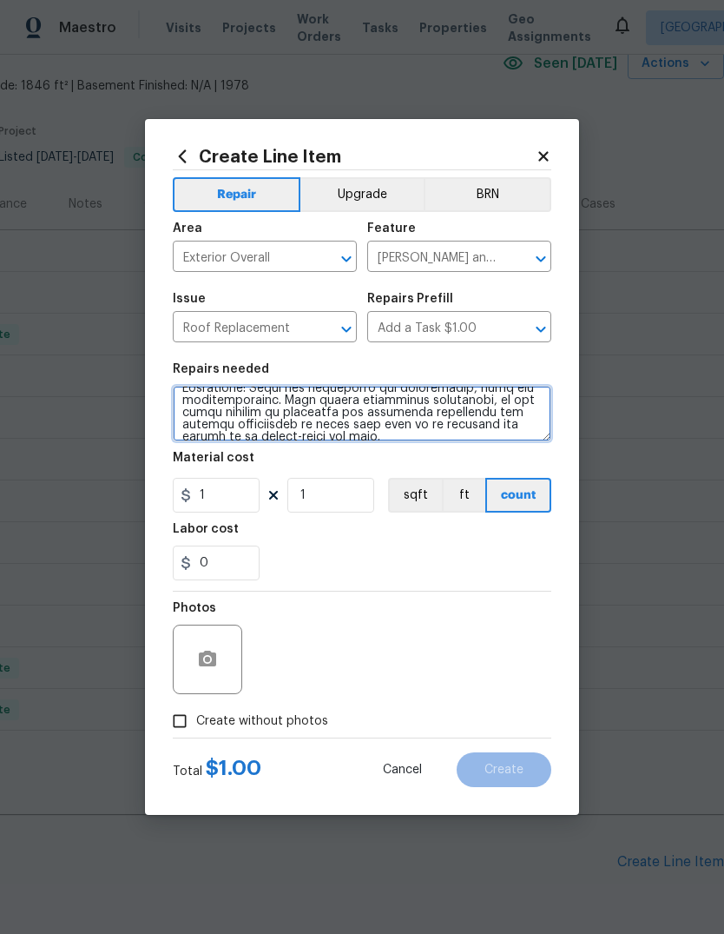
scroll to position [681, 0]
click at [326, 430] on textarea at bounding box center [362, 414] width 379 height 56
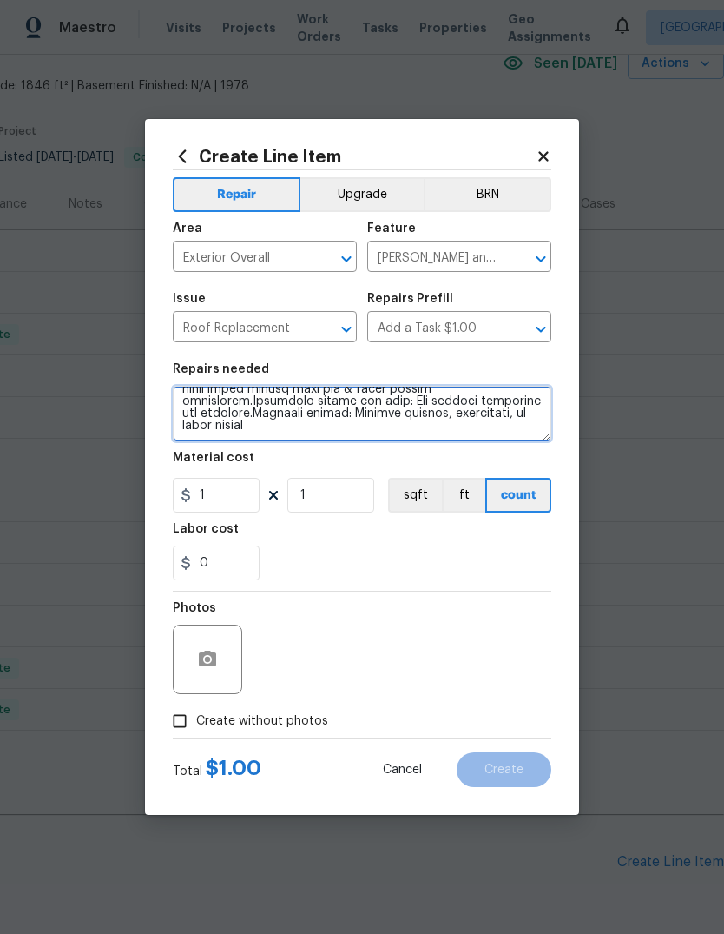
scroll to position [547, 0]
click at [480, 417] on textarea at bounding box center [362, 414] width 379 height 56
type textarea "Loremi dolor sit ametconse adipis Elitseddoe Tempo – Inci Utlabore Etdoloremag:…"
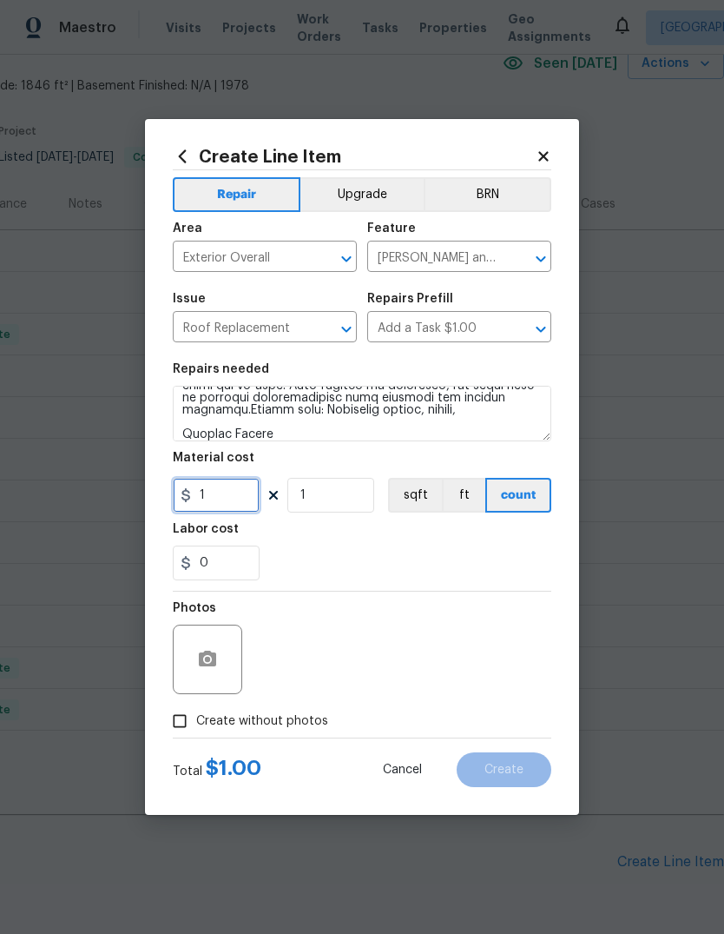
click at [222, 498] on input "1" at bounding box center [216, 495] width 87 height 35
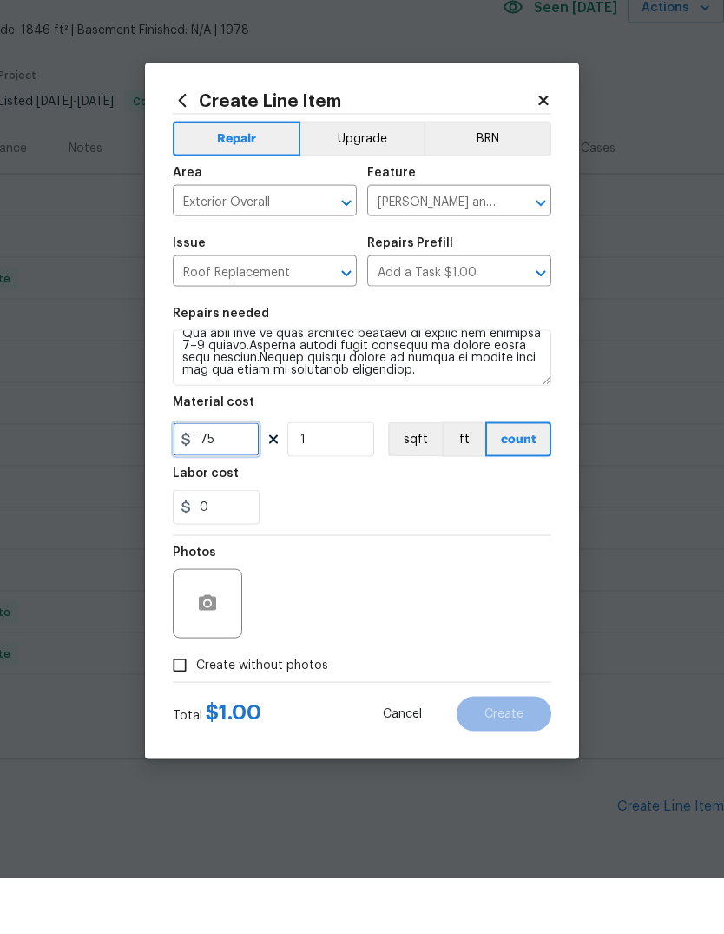
scroll to position [426, 0]
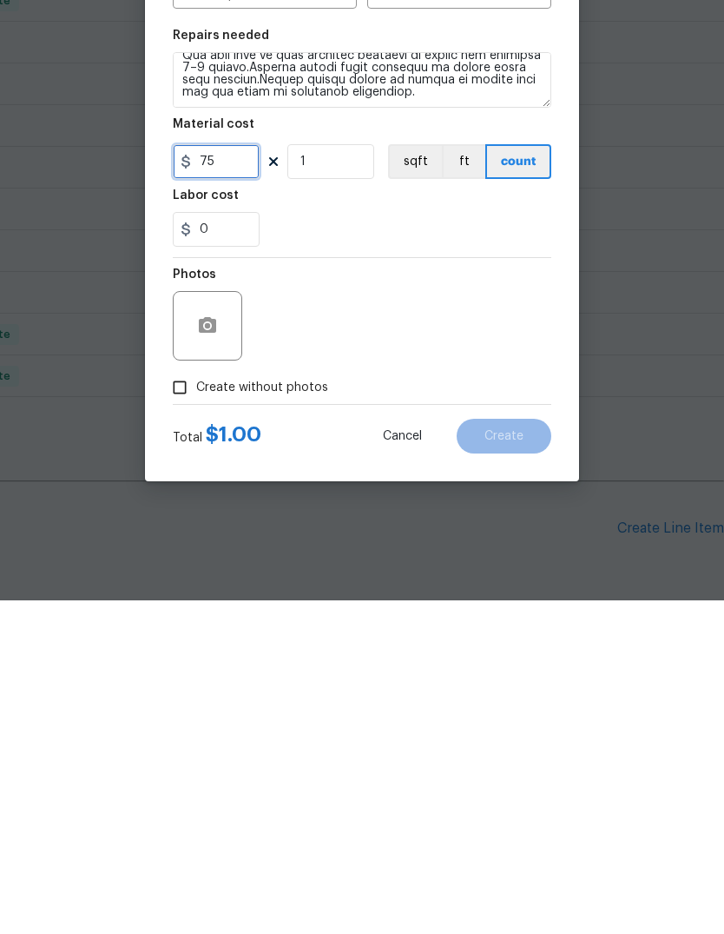
type input "75"
click at [174, 704] on input "Create without photos" at bounding box center [179, 720] width 33 height 33
checkbox input "true"
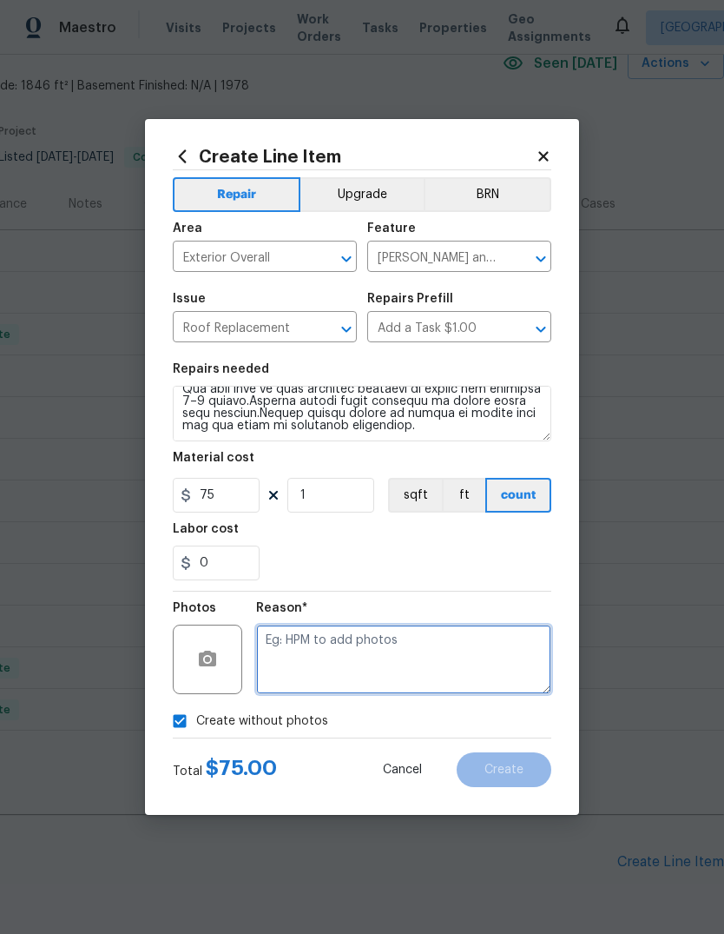
click at [288, 650] on textarea at bounding box center [403, 659] width 295 height 69
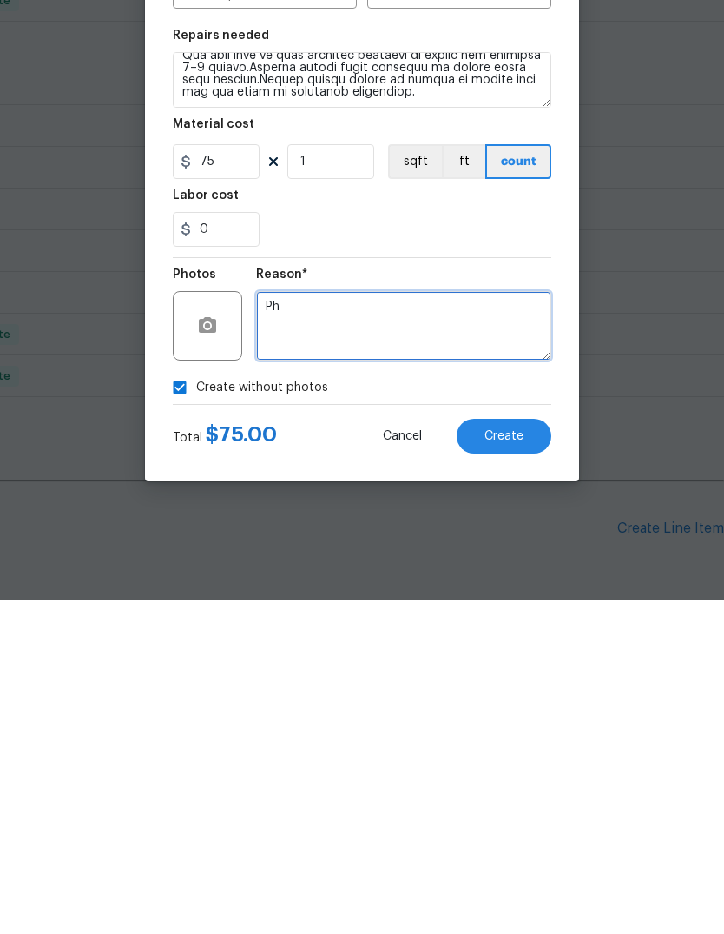
type textarea "P"
type textarea "Not onsite"
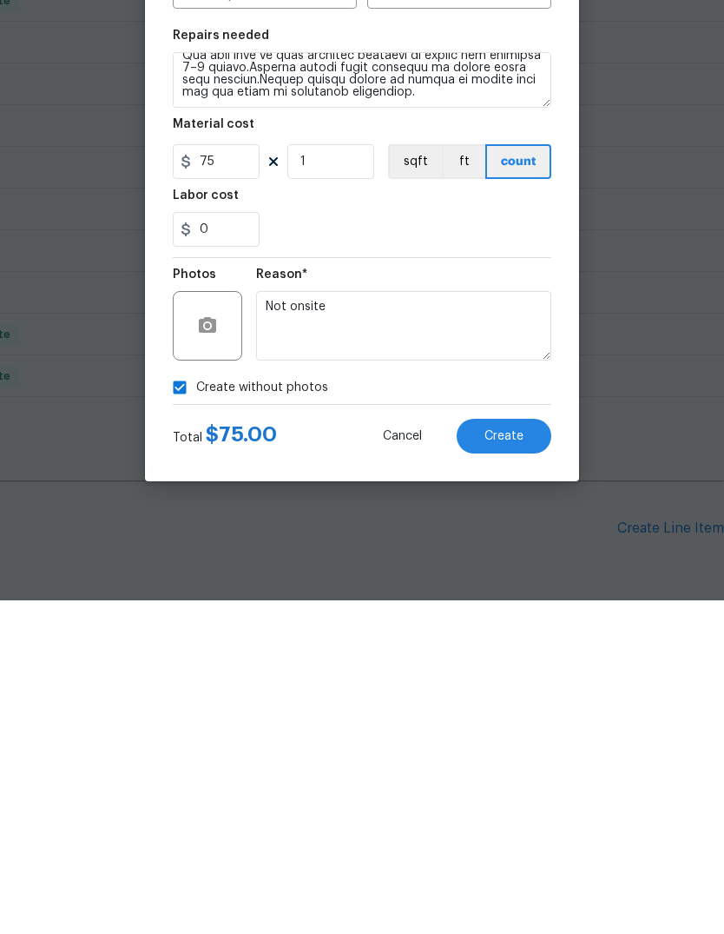
click at [499, 764] on span "Create" at bounding box center [504, 770] width 39 height 13
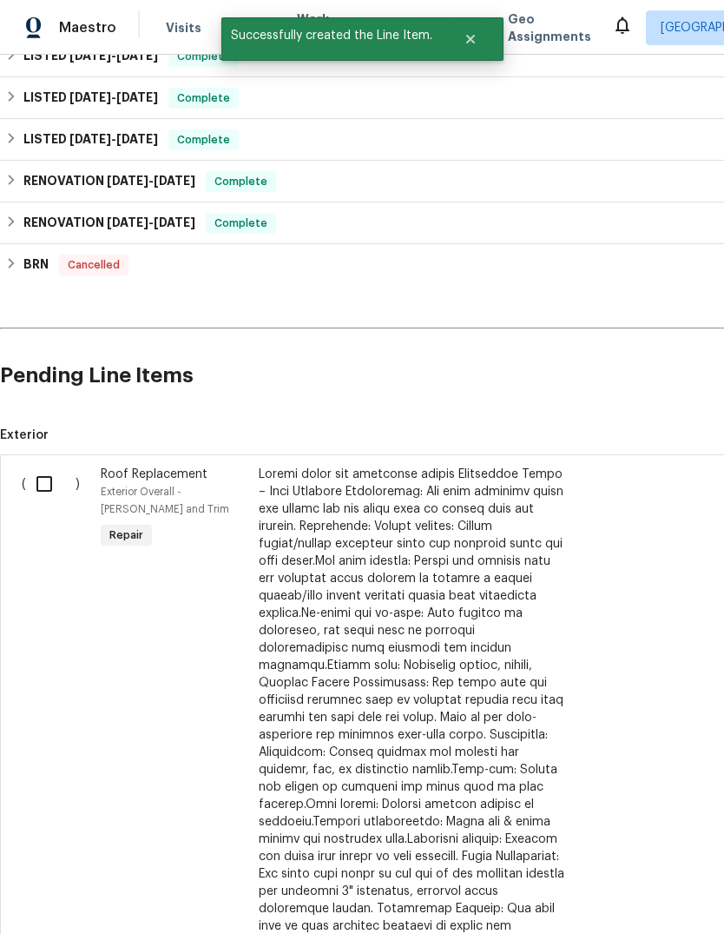
scroll to position [572, 0]
click at [42, 466] on input "checkbox" at bounding box center [51, 484] width 50 height 36
checkbox input "true"
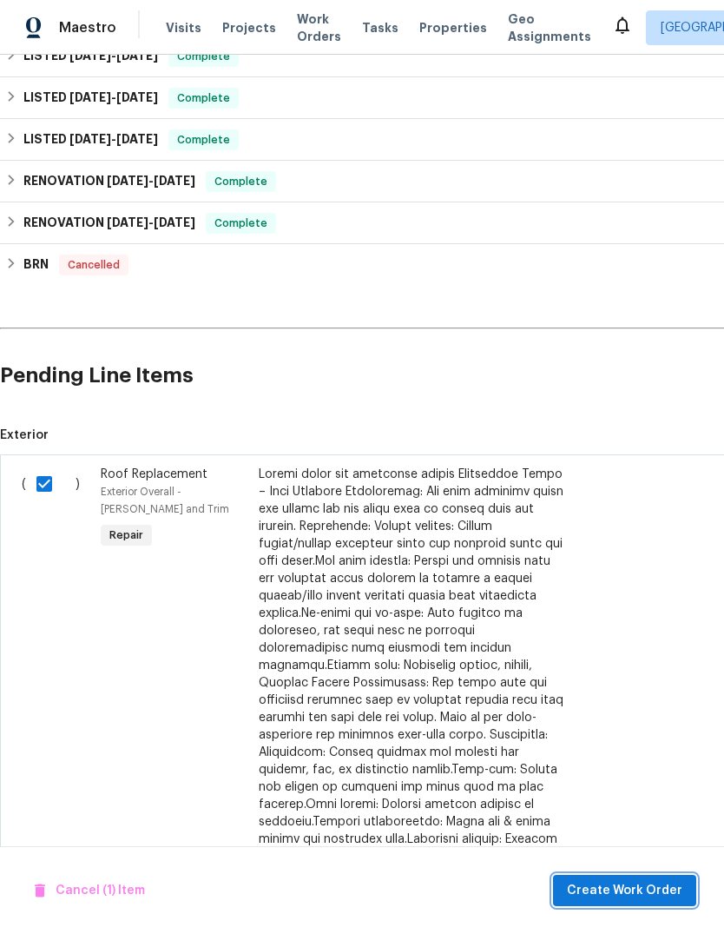
click at [623, 884] on span "Create Work Order" at bounding box center [625, 891] width 116 height 22
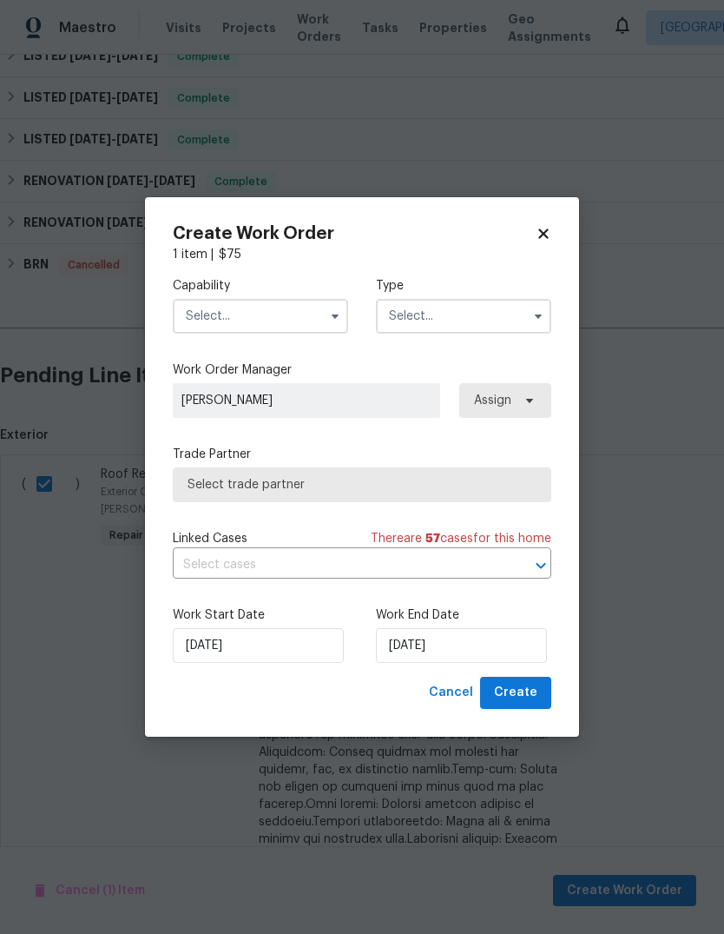
click at [307, 318] on input "text" at bounding box center [260, 316] width 175 height 35
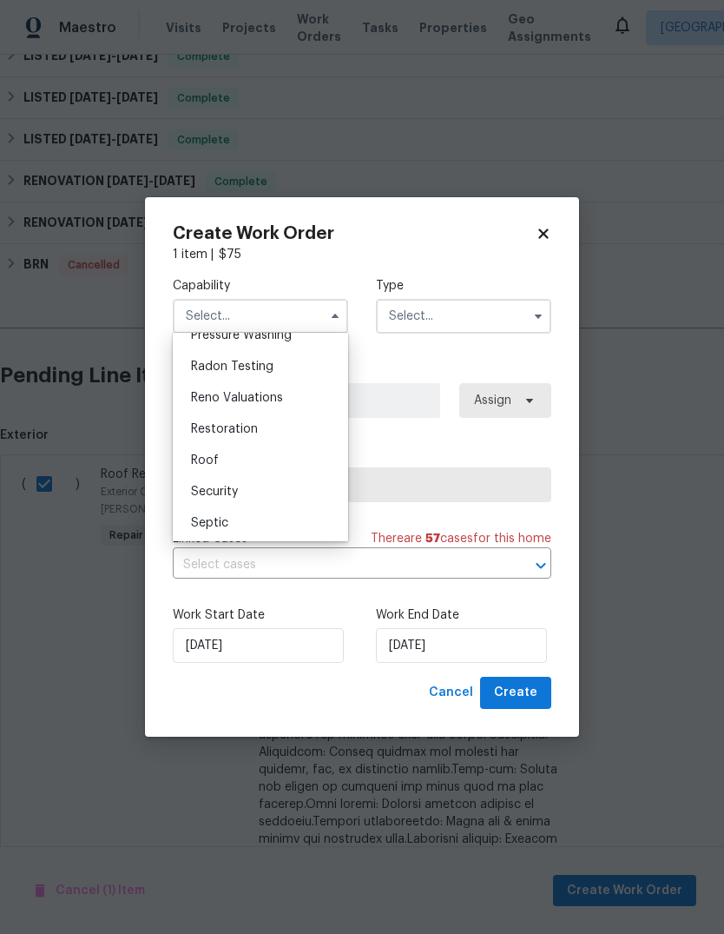
scroll to position [1672, 0]
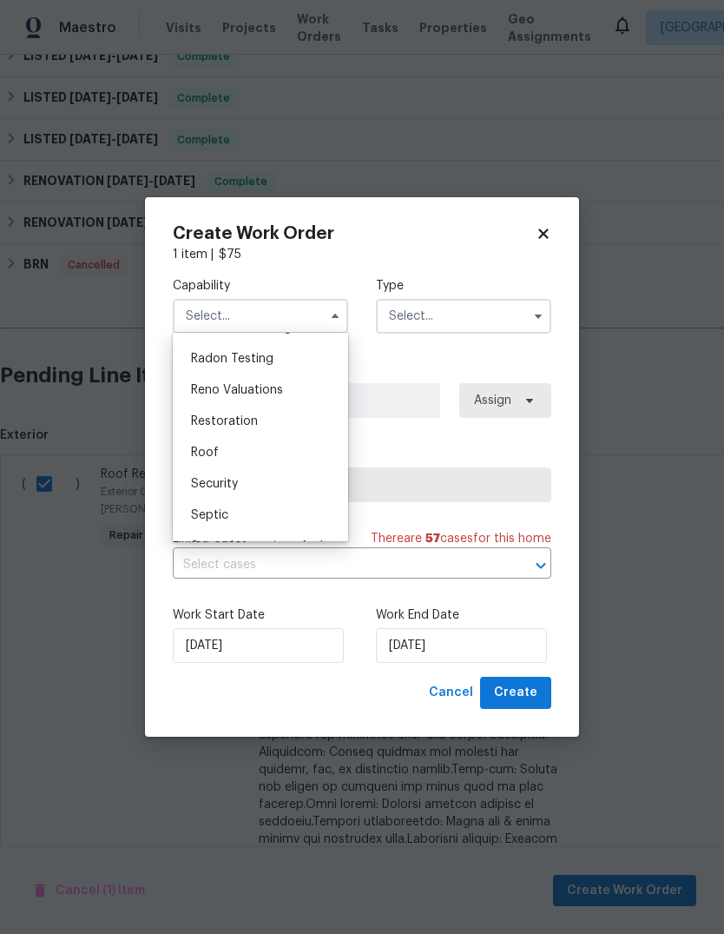
click at [215, 449] on span "Roof" at bounding box center [205, 452] width 28 height 12
type input "Roof"
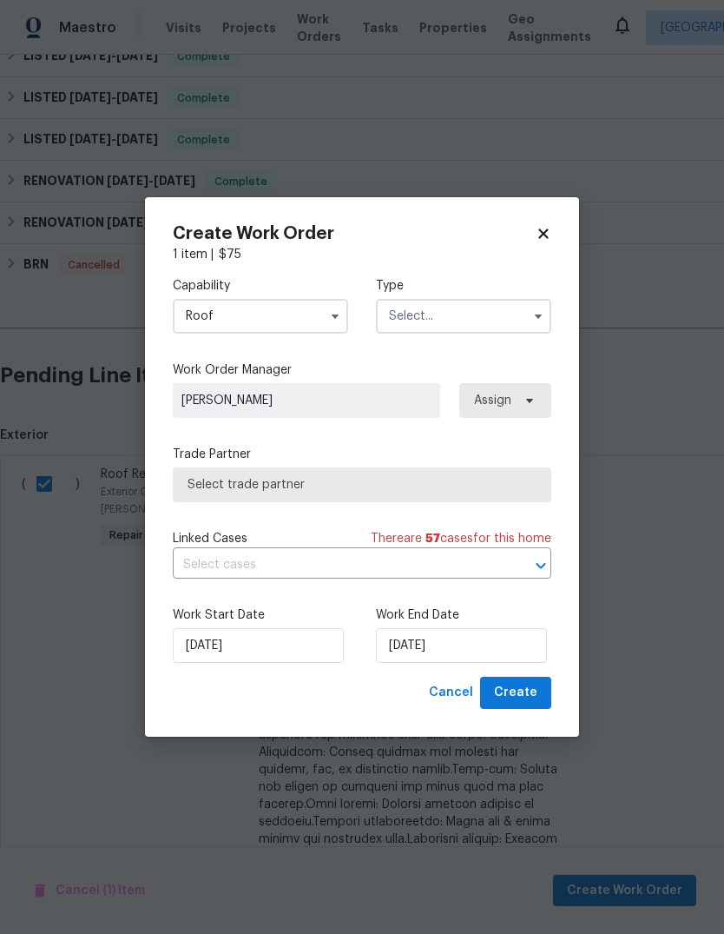
click at [483, 322] on input "text" at bounding box center [463, 316] width 175 height 35
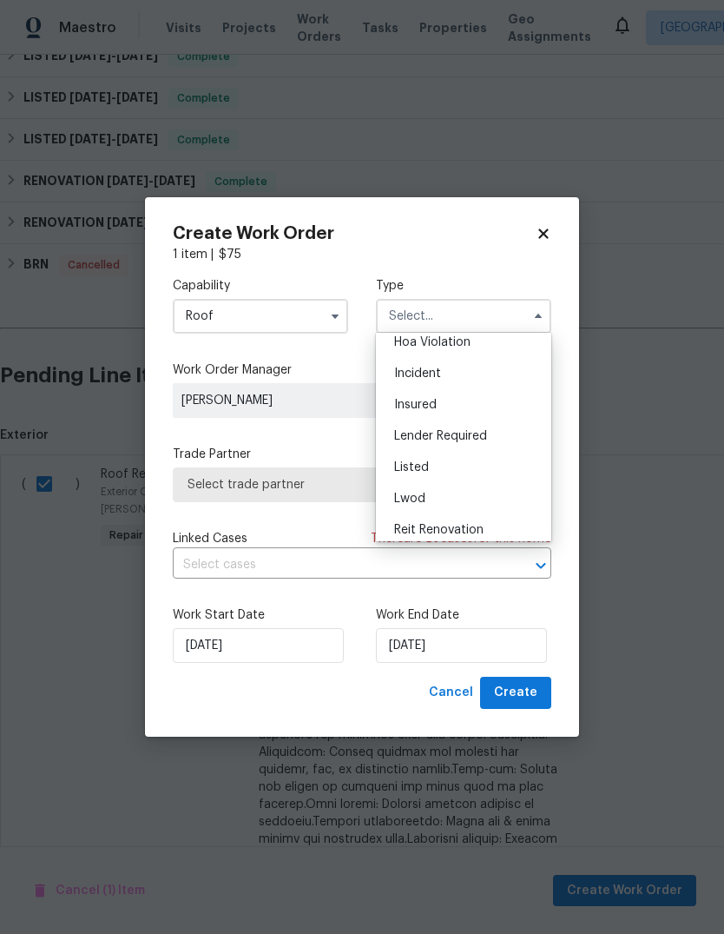
scroll to position [76, 0]
click at [420, 438] on span "Listed" at bounding box center [411, 433] width 35 height 12
type input "Listed"
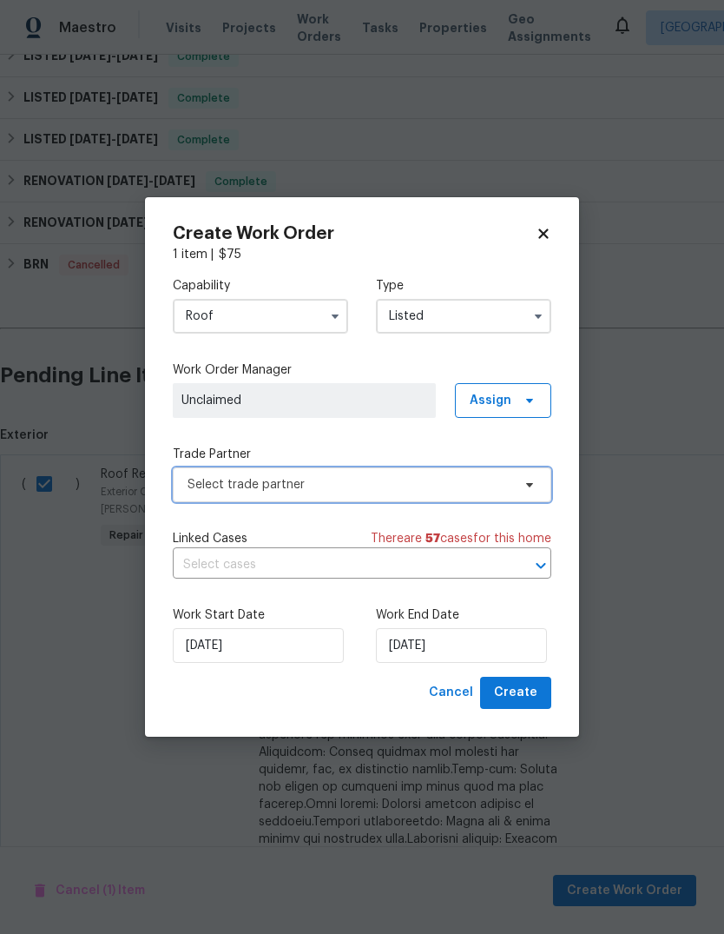
click at [371, 493] on span "Select trade partner" at bounding box center [362, 484] width 379 height 35
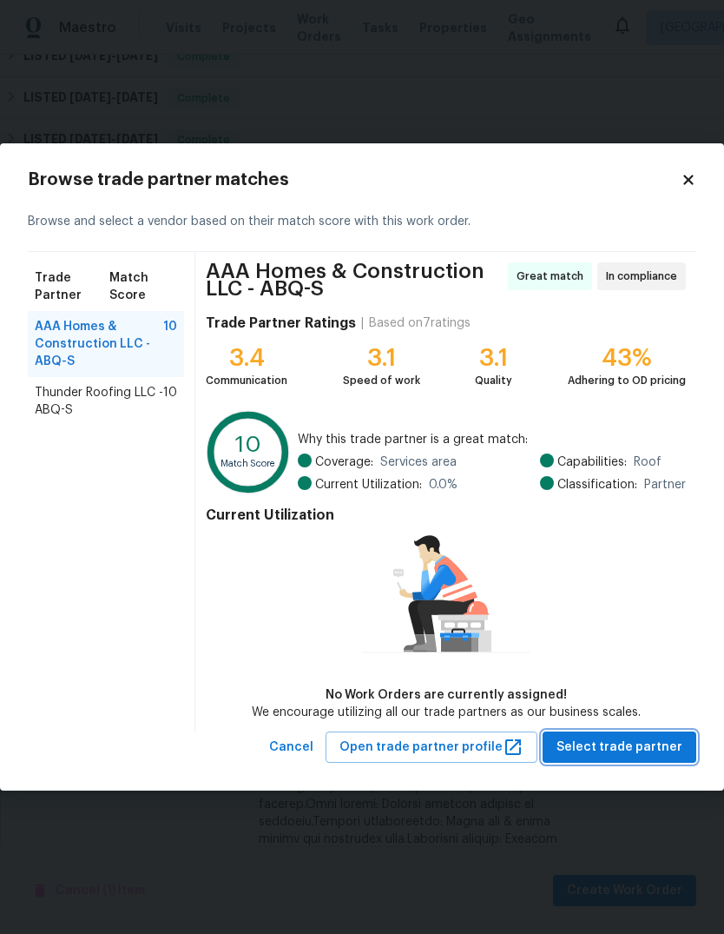
click at [612, 749] on span "Select trade partner" at bounding box center [620, 748] width 126 height 22
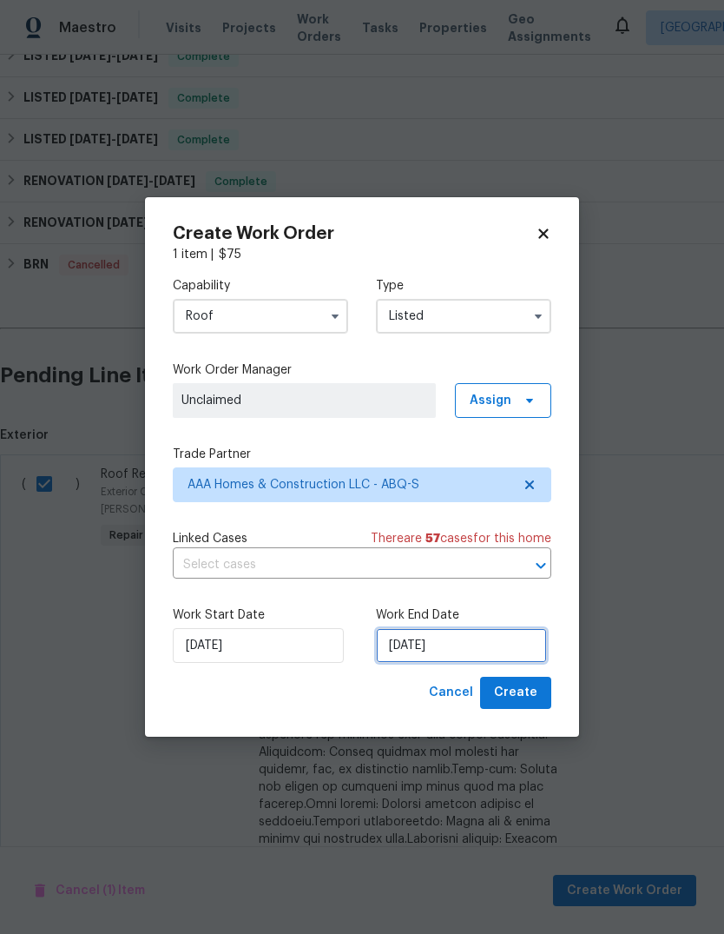
click at [412, 648] on input "[DATE]" at bounding box center [461, 645] width 171 height 35
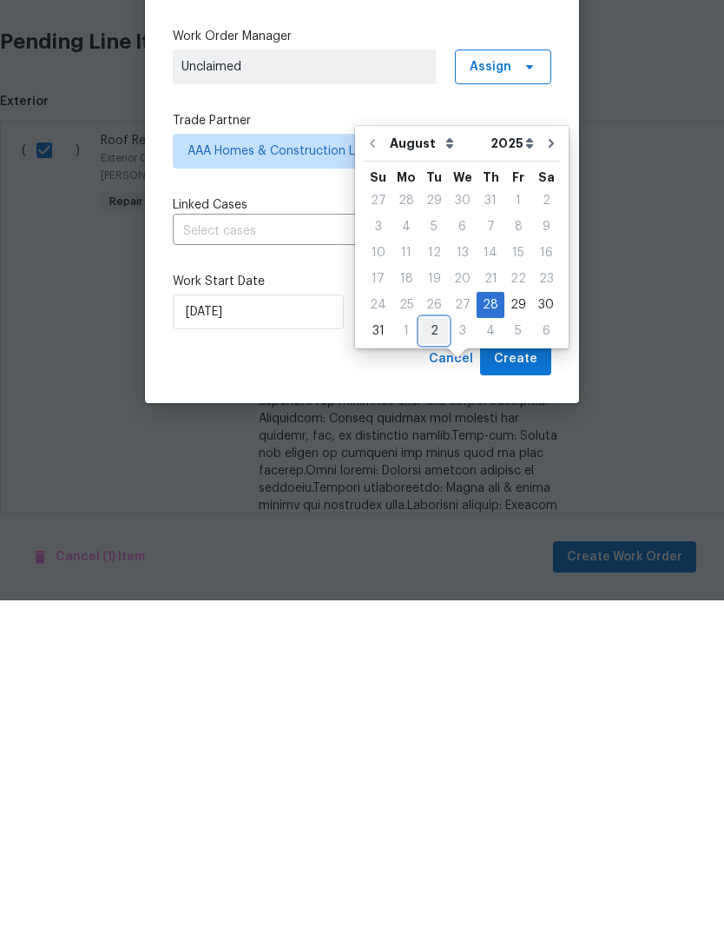
click at [434, 652] on div "2" at bounding box center [434, 664] width 28 height 24
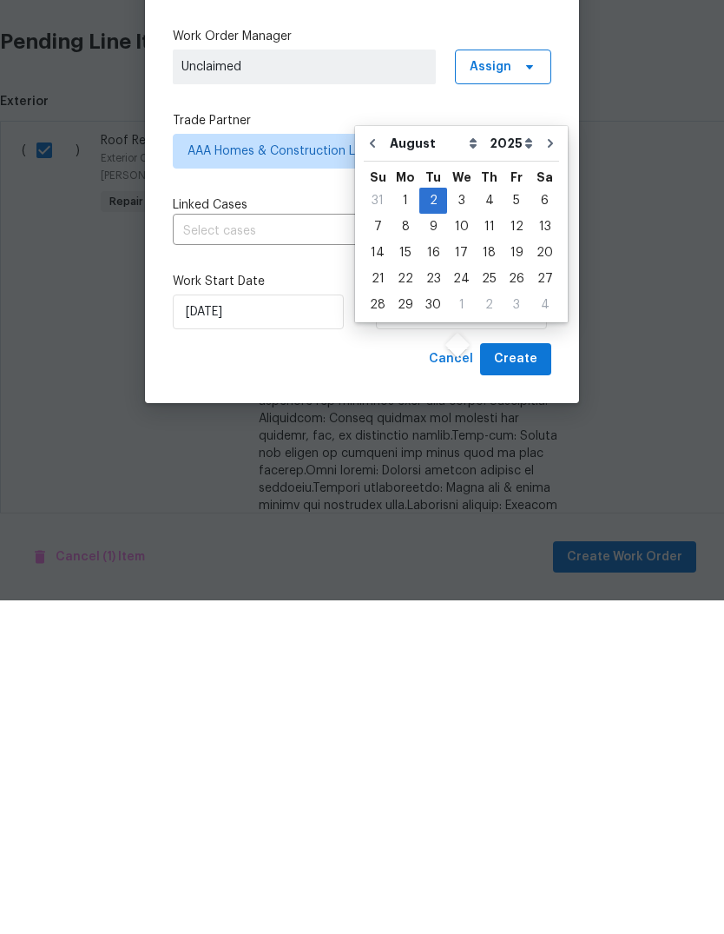
type input "[DATE]"
select select "8"
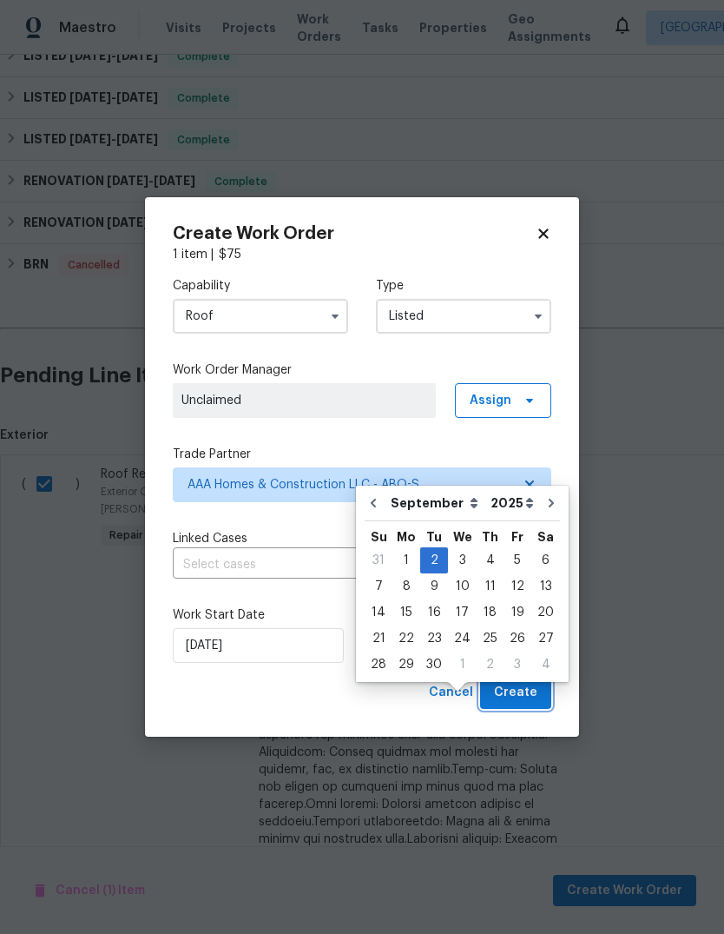
click at [524, 692] on span "Create" at bounding box center [515, 693] width 43 height 22
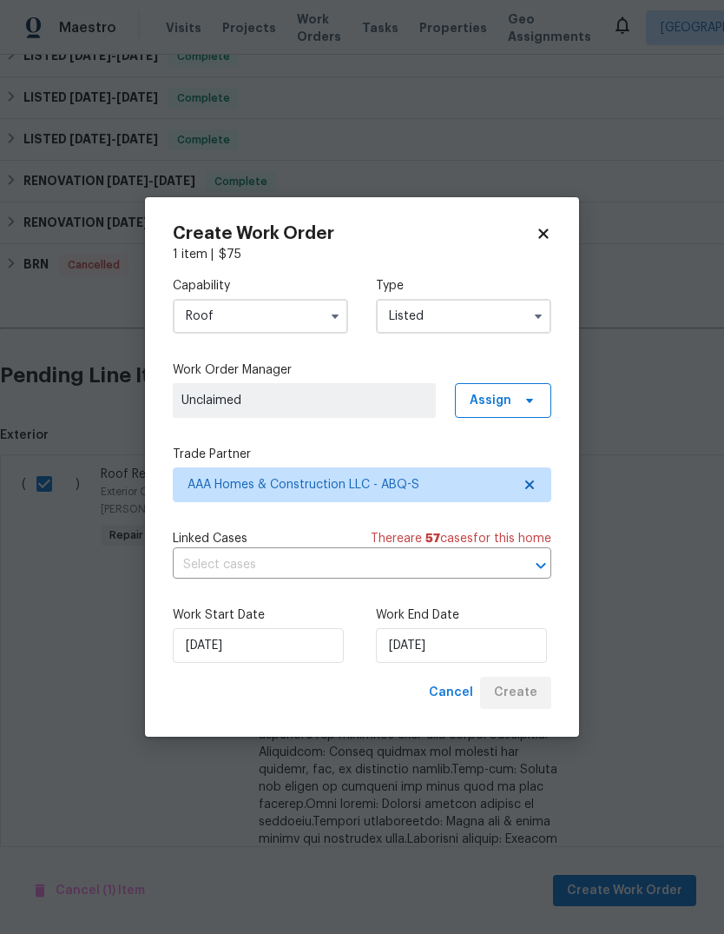
checkbox input "false"
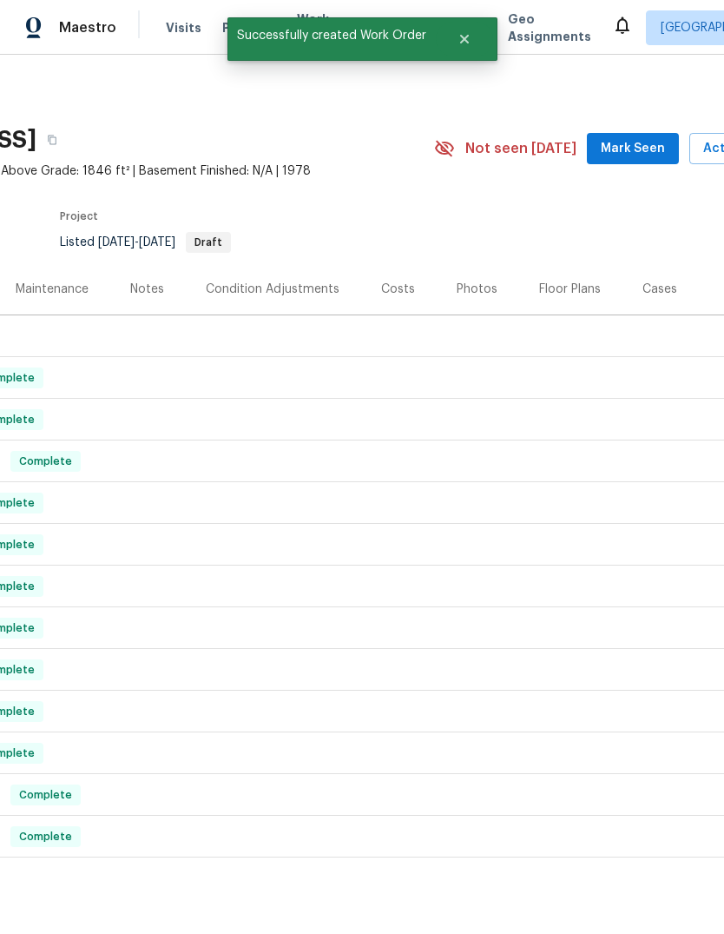
scroll to position [0, 196]
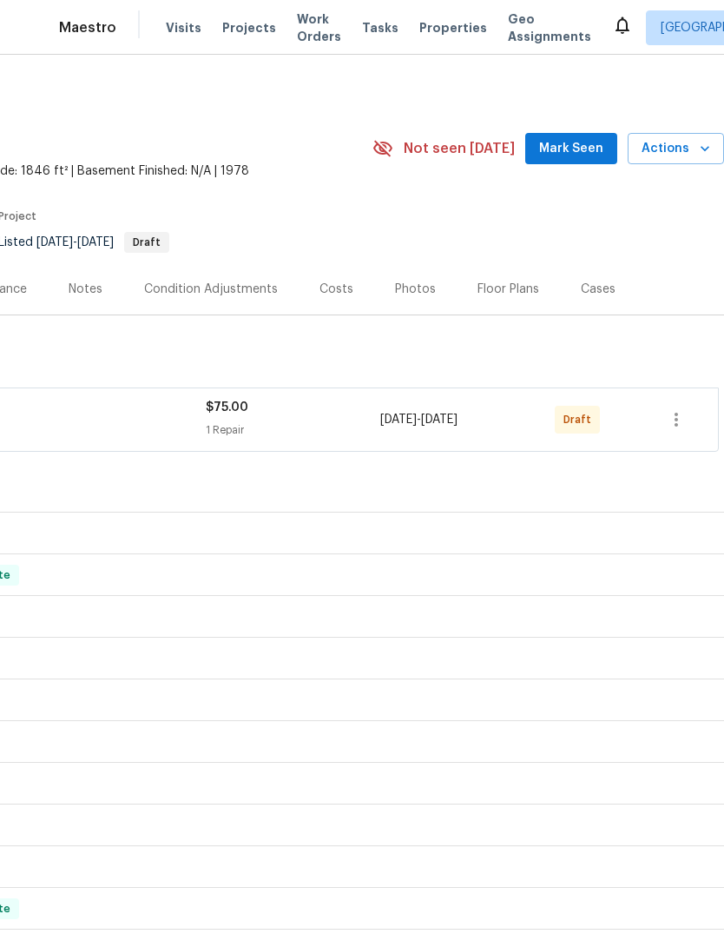
scroll to position [-1, 262]
click at [672, 426] on icon "button" at bounding box center [676, 419] width 21 height 21
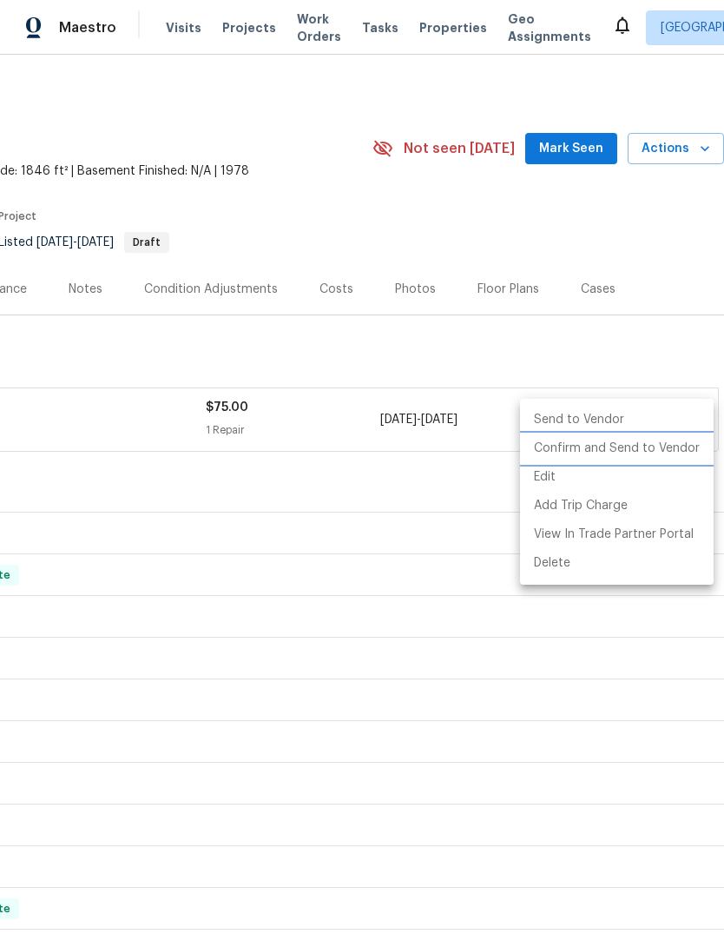
click at [632, 446] on li "Confirm and Send to Vendor" at bounding box center [617, 448] width 194 height 29
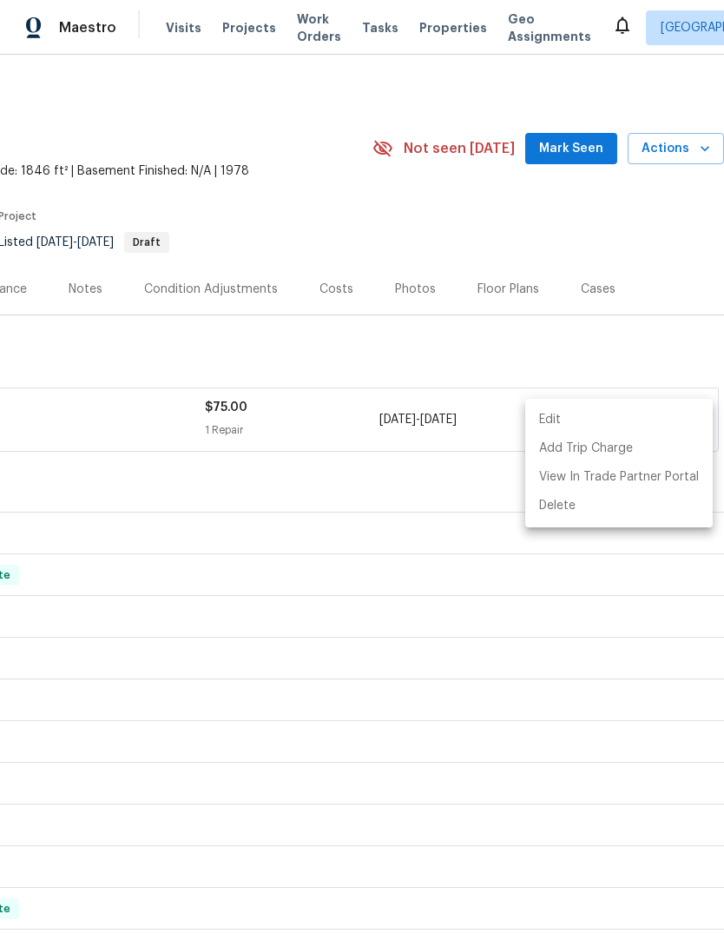
click at [559, 678] on div at bounding box center [362, 467] width 724 height 934
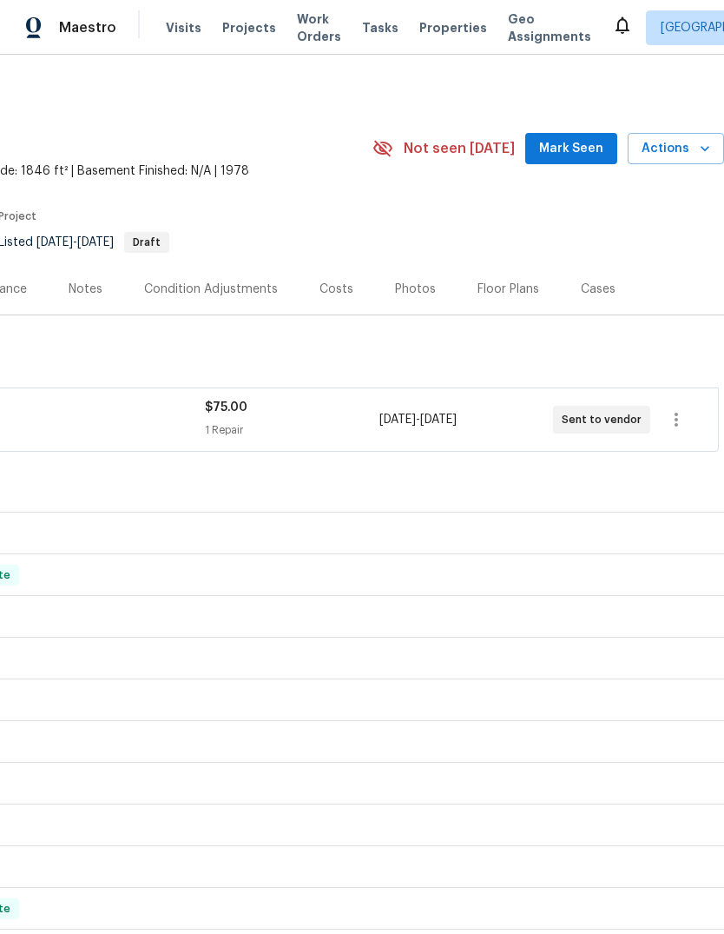
click at [574, 149] on span "Mark Seen" at bounding box center [571, 149] width 64 height 22
